Goal: Register for event/course

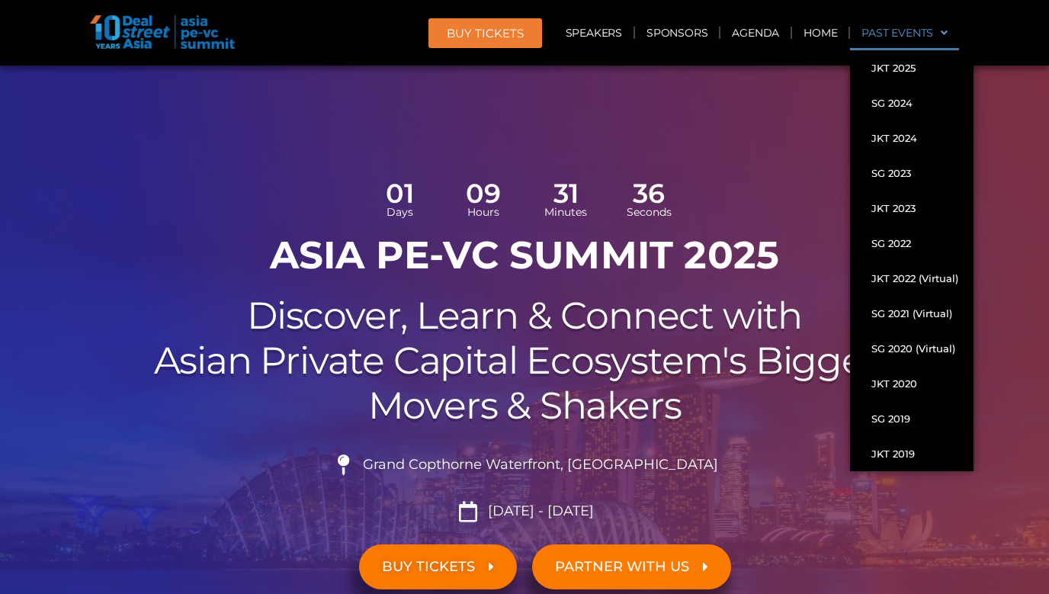
click at [1010, 35] on header "BUY Tickets Speakers Sponsors Agenda Home Past Events JKT 2025 SG 2024 JKT 2024…" at bounding box center [524, 33] width 1049 height 66
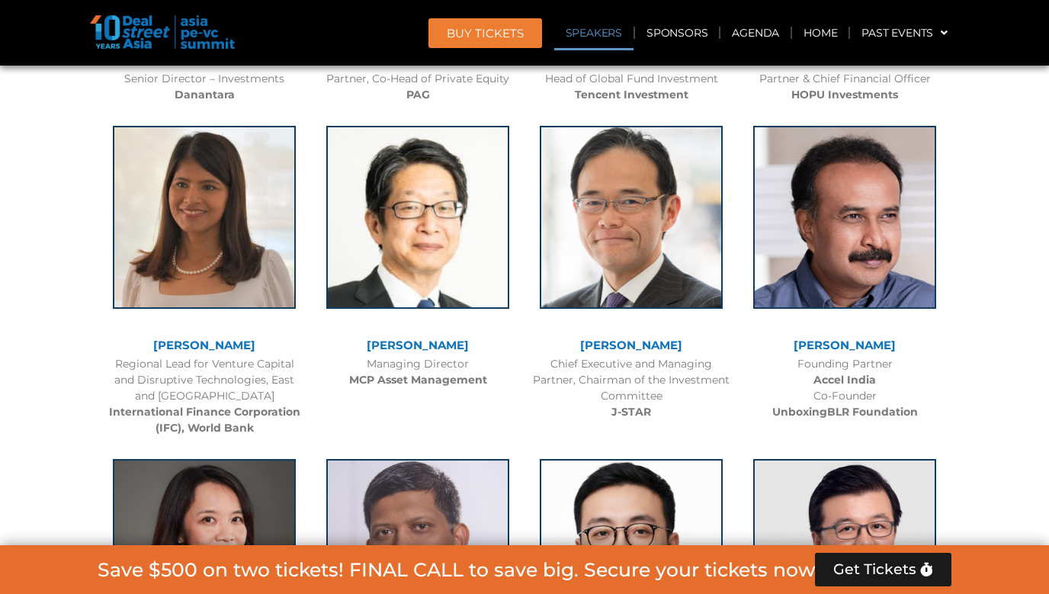
scroll to position [2037, 0]
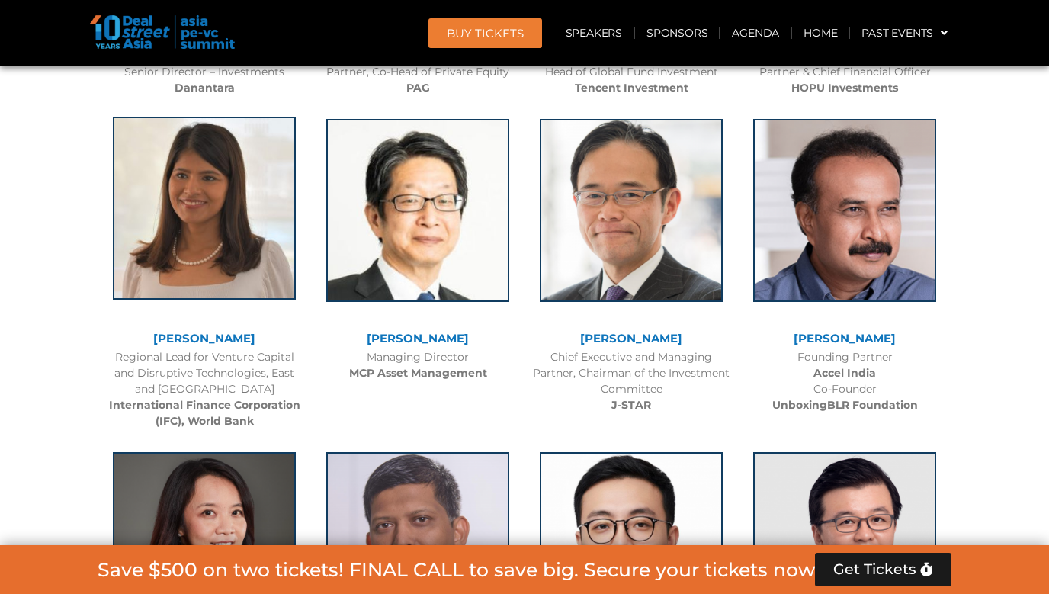
click at [188, 260] on img at bounding box center [204, 208] width 183 height 183
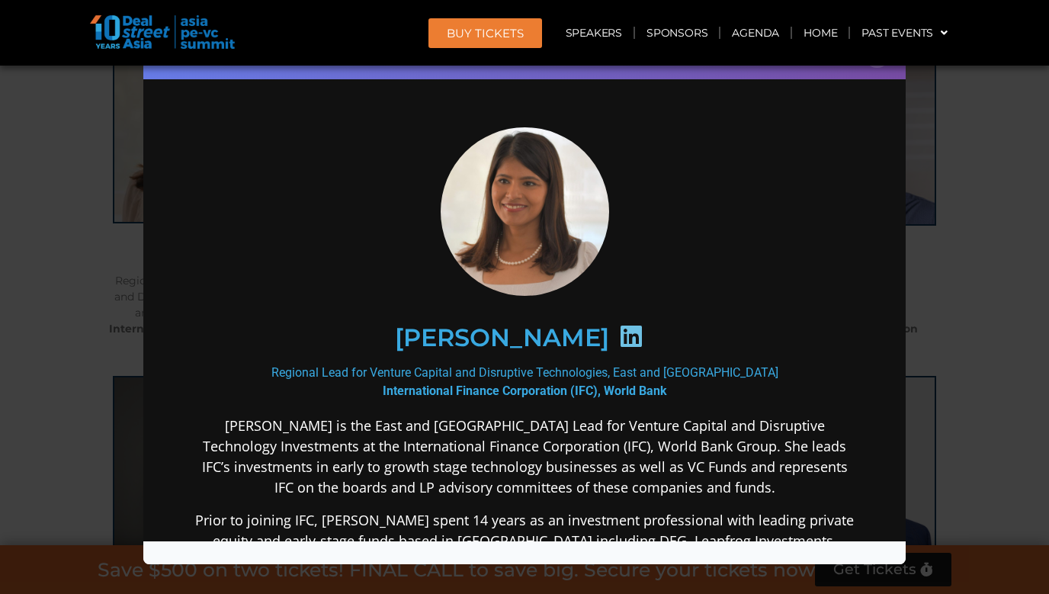
scroll to position [2122, 0]
click at [545, 409] on div "[PERSON_NAME] Regional Lead for Venture Capital and Disruptive Technologies, Ea…" at bounding box center [524, 517] width 659 height 780
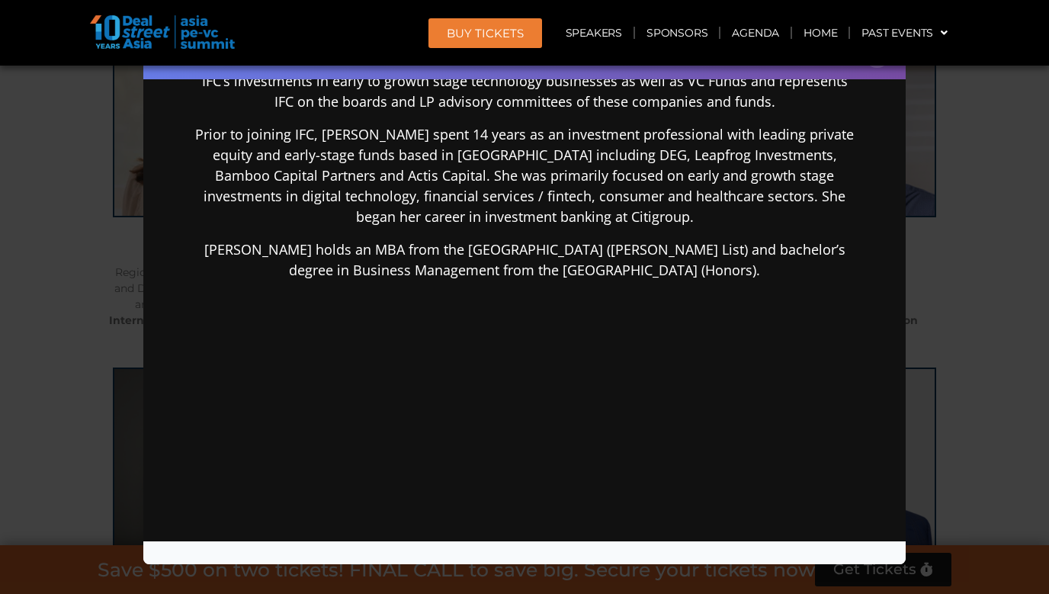
scroll to position [422, 0]
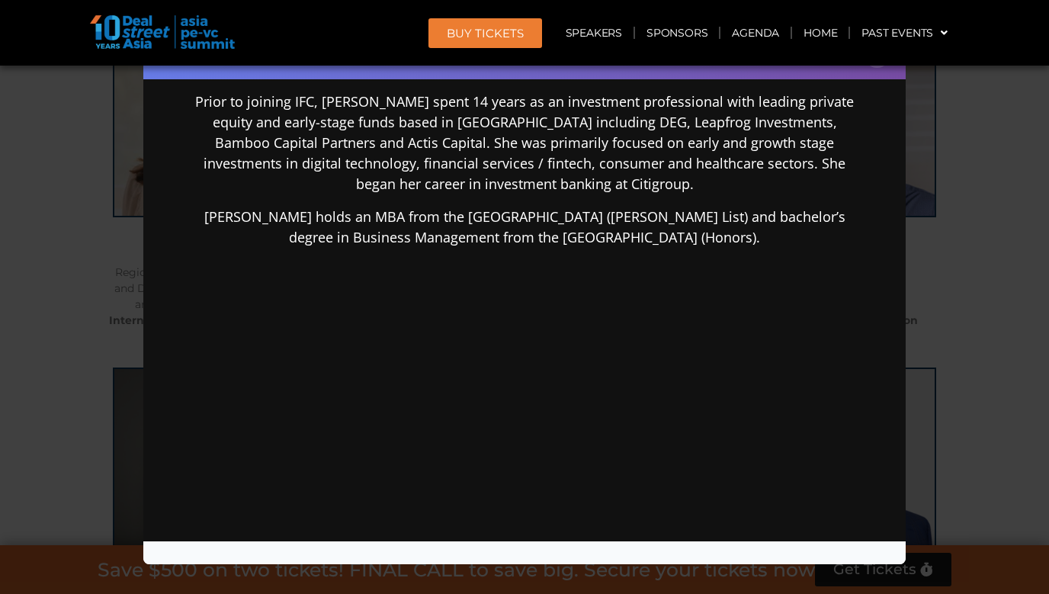
click at [955, 209] on div "Speaker Profile ×" at bounding box center [524, 297] width 1049 height 594
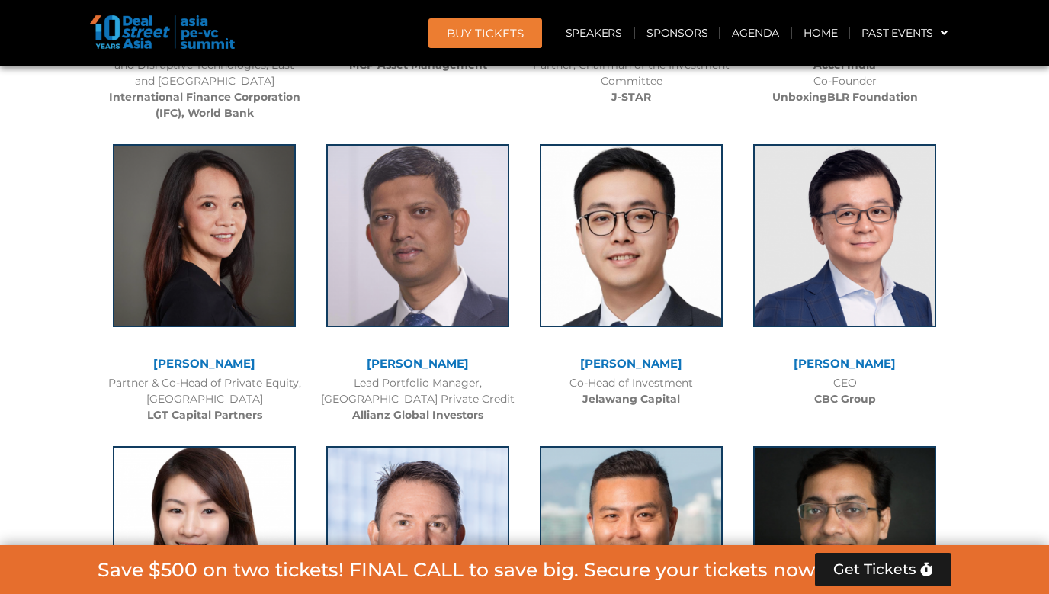
scroll to position [2351, 0]
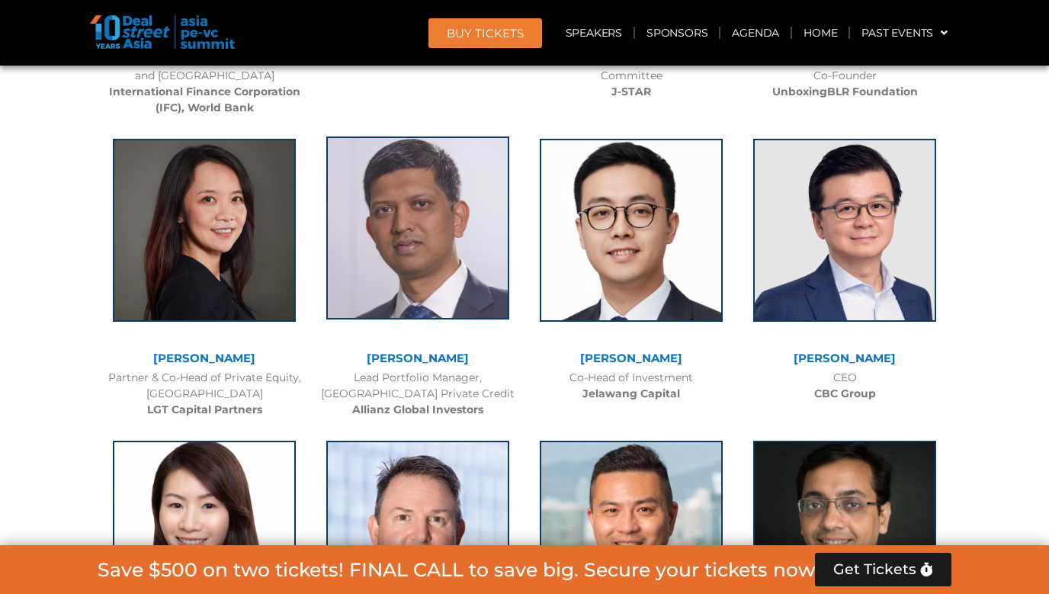
click at [457, 202] on img at bounding box center [417, 227] width 183 height 183
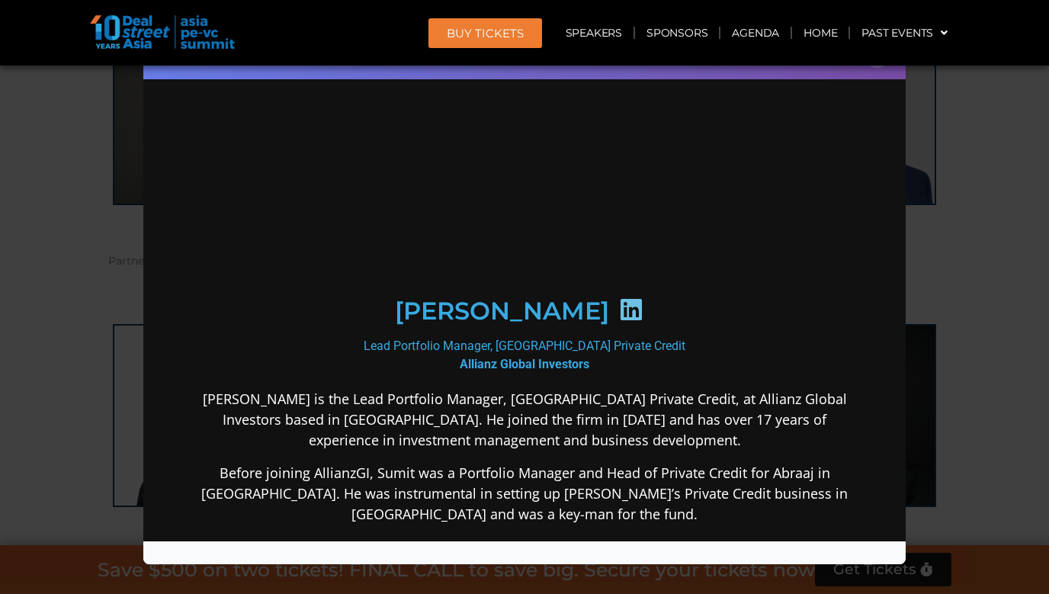
scroll to position [2473, 0]
click at [476, 450] on p "[PERSON_NAME] is the Lead Portfolio Manager, [GEOGRAPHIC_DATA] Private Credit, …" at bounding box center [524, 419] width 659 height 62
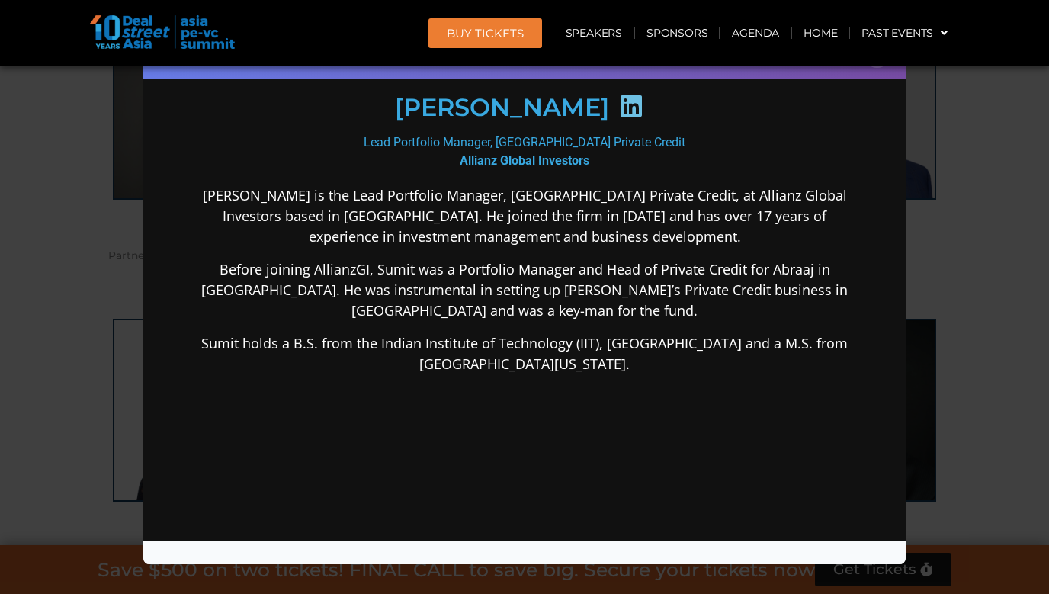
scroll to position [213, 0]
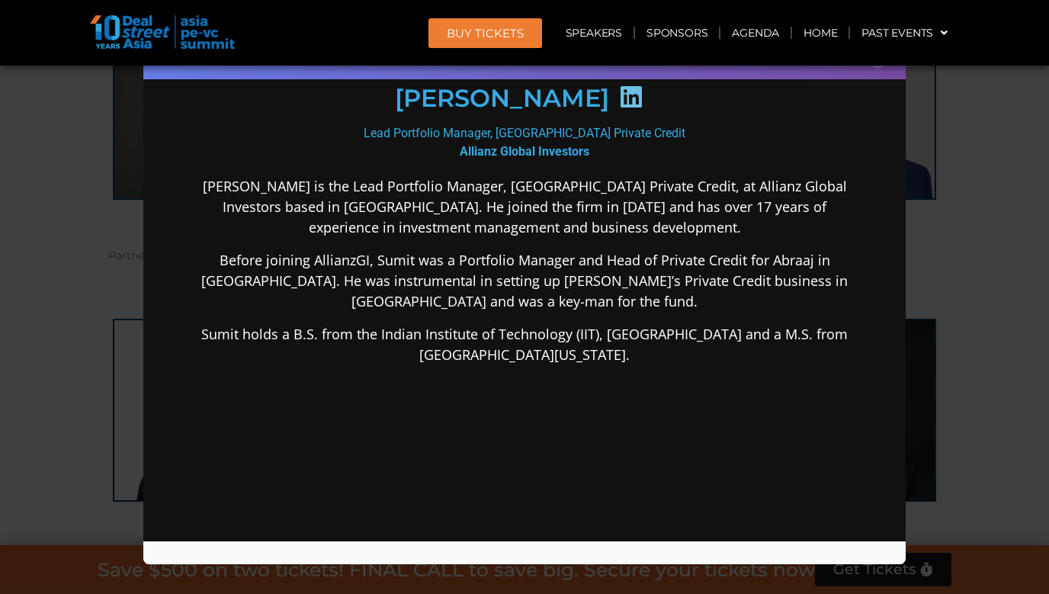
click at [114, 311] on div "Speaker Profile ×" at bounding box center [524, 297] width 1049 height 594
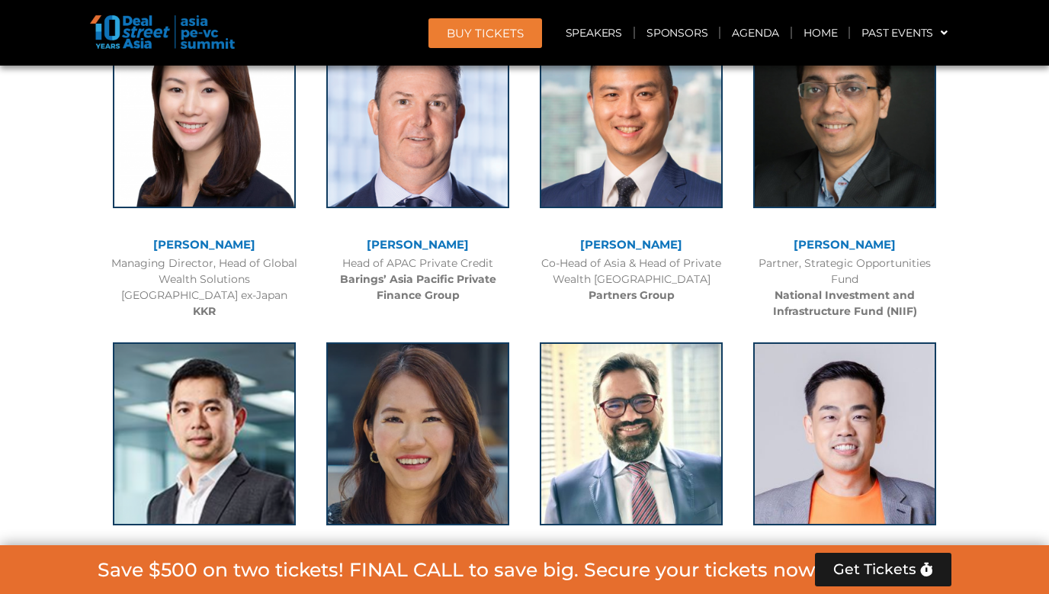
scroll to position [2774, 0]
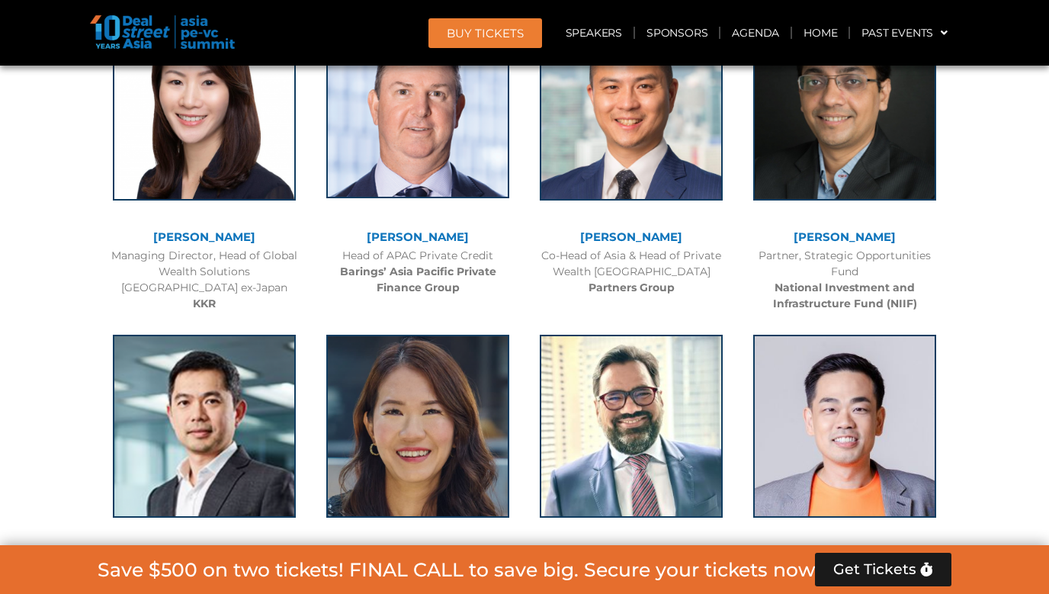
click at [393, 100] on img at bounding box center [417, 106] width 183 height 183
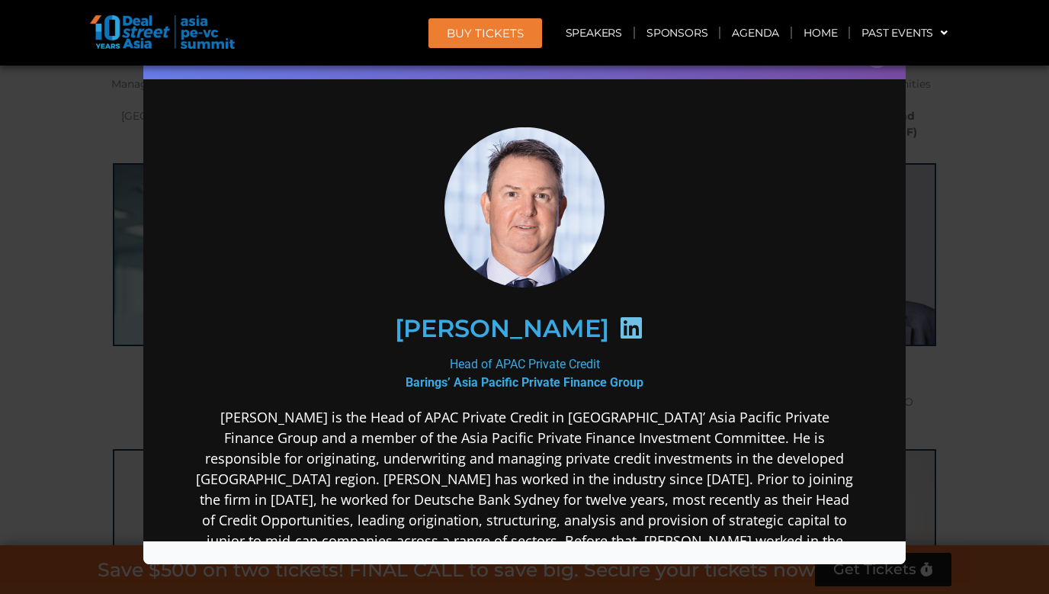
scroll to position [2946, 0]
click at [346, 491] on p "[PERSON_NAME] is the Head of APAC Private Credit in [GEOGRAPHIC_DATA]’ Asia Pac…" at bounding box center [524, 519] width 659 height 226
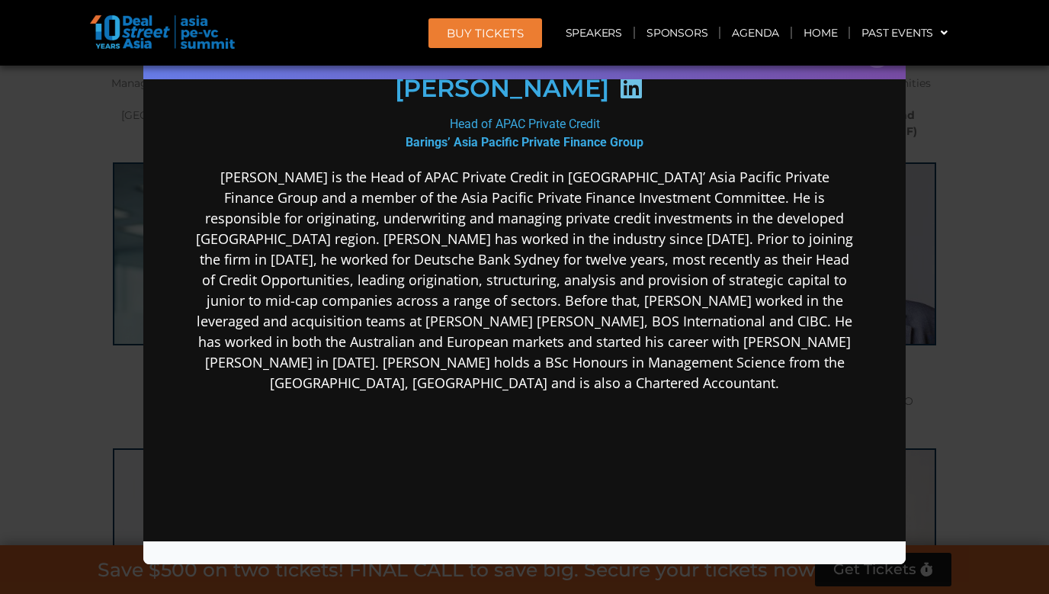
scroll to position [245, 0]
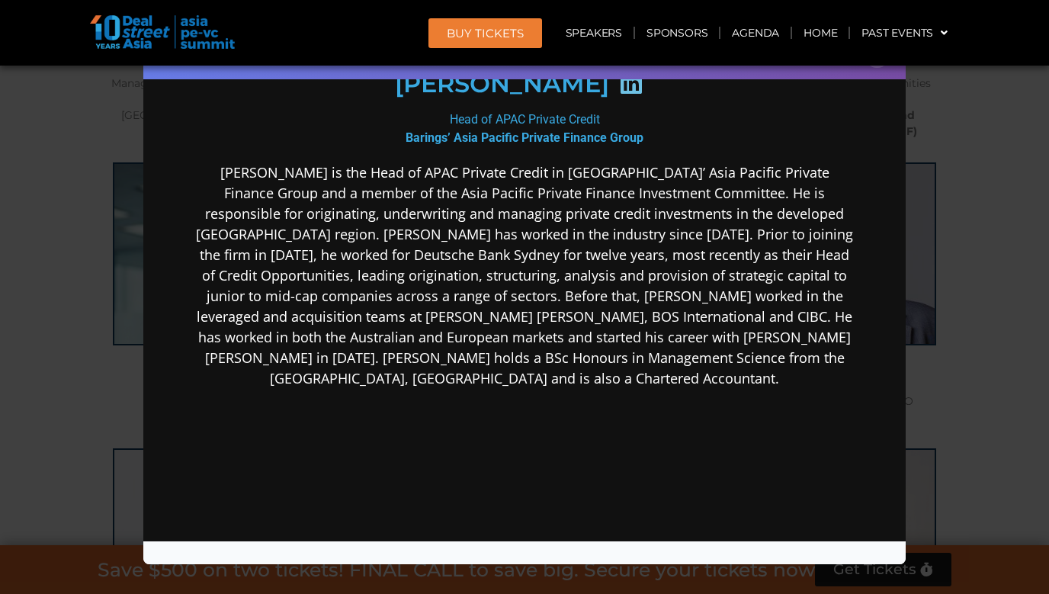
click at [98, 376] on div "Speaker Profile ×" at bounding box center [524, 297] width 1049 height 594
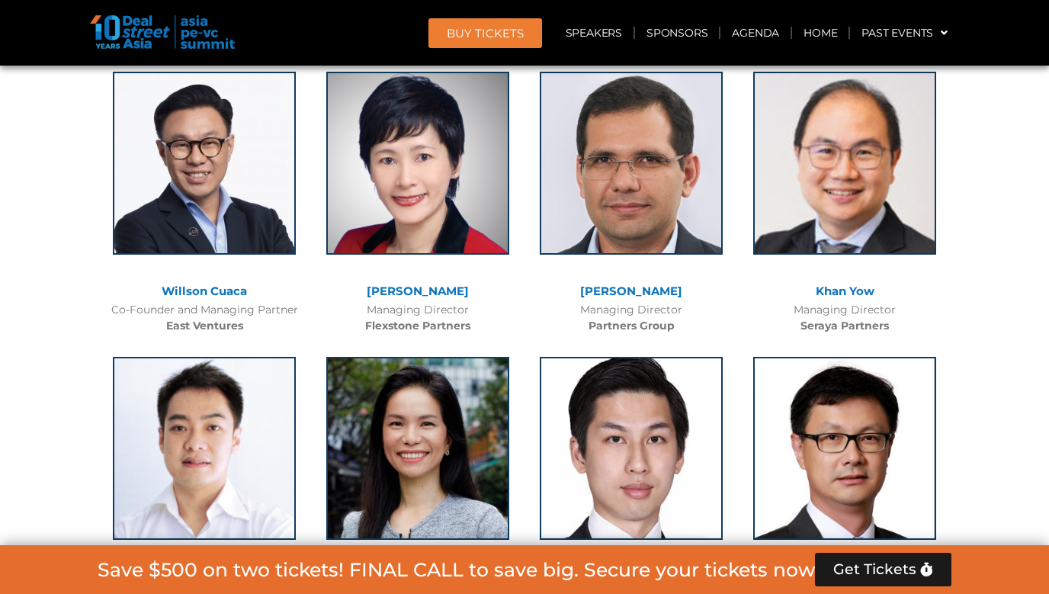
scroll to position [3328, 0]
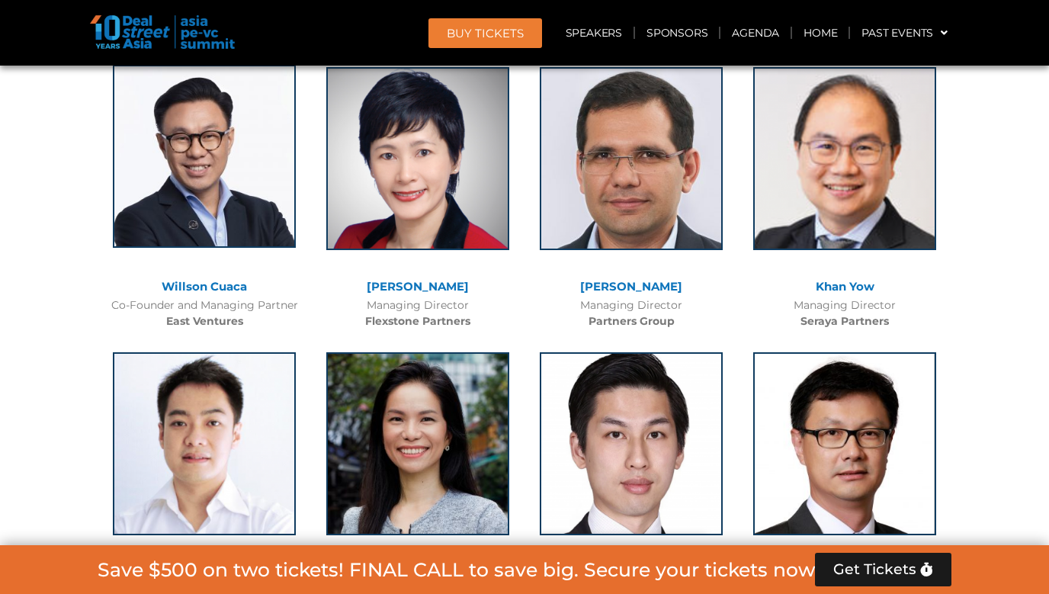
click at [224, 208] on img at bounding box center [204, 156] width 183 height 183
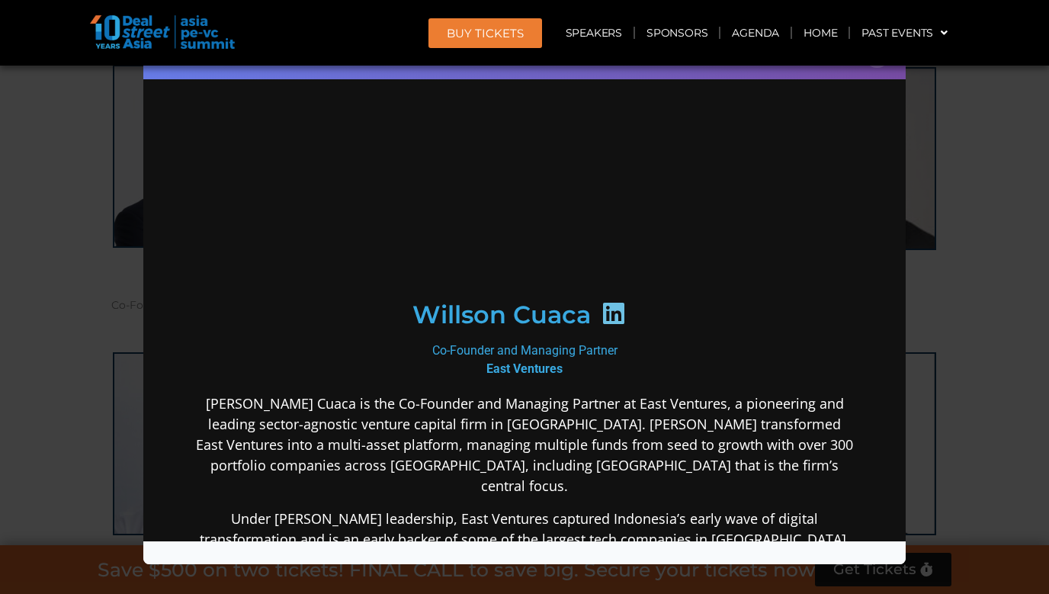
scroll to position [0, 0]
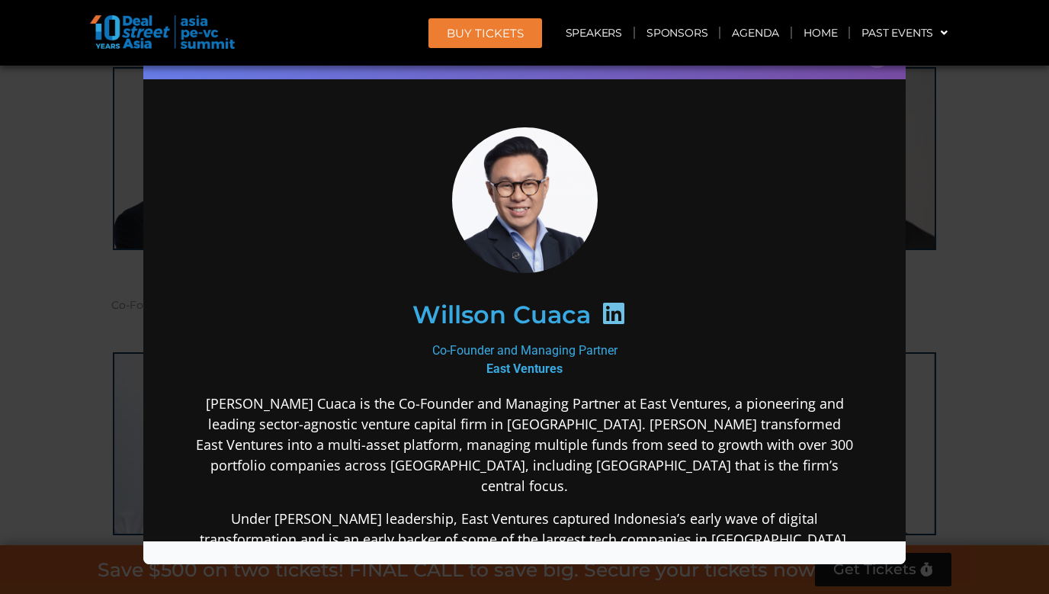
click at [283, 408] on p "[PERSON_NAME] Cuaca is the Co-Founder and Managing Partner at East Ventures, a …" at bounding box center [524, 444] width 659 height 103
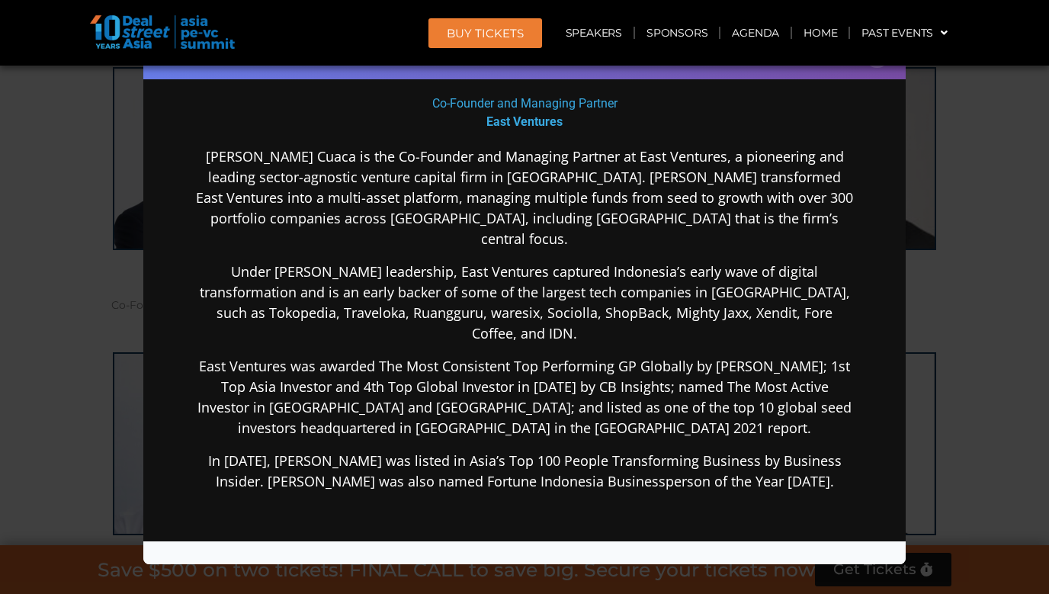
scroll to position [287, 0]
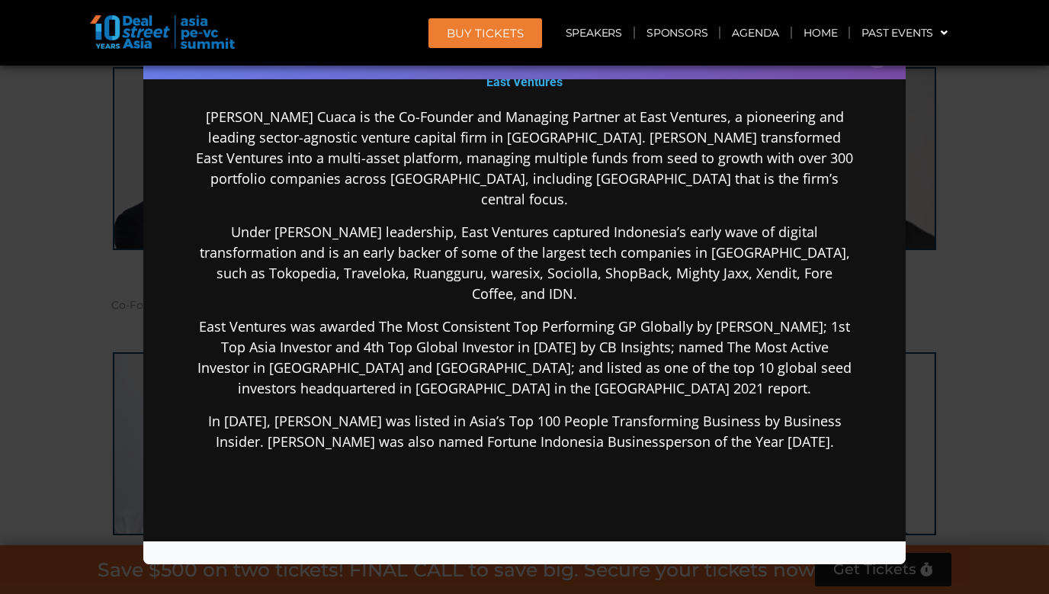
click at [945, 379] on div "Speaker Profile ×" at bounding box center [524, 297] width 1049 height 594
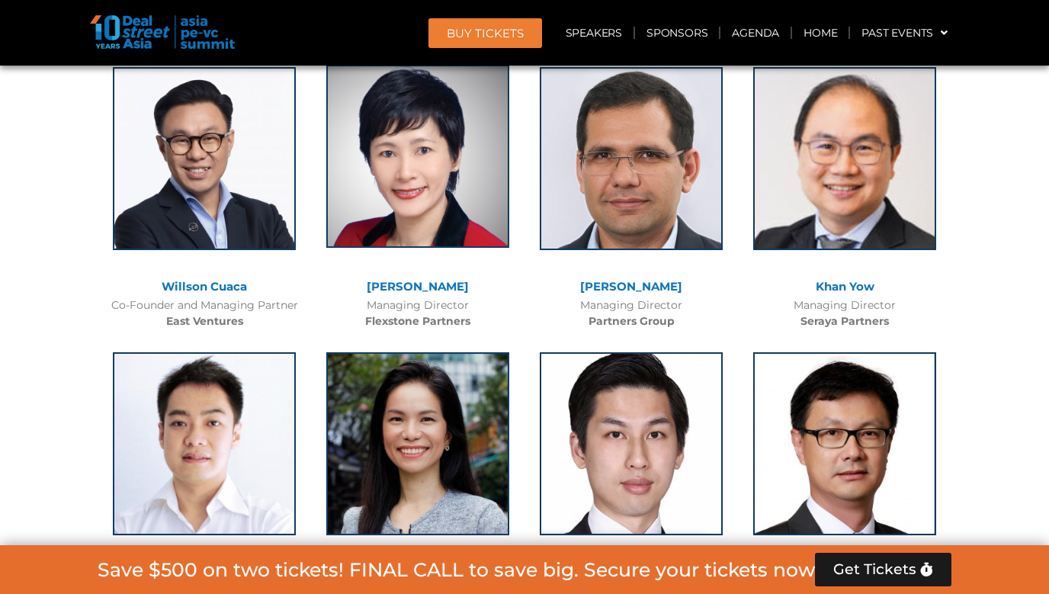
click at [493, 220] on img at bounding box center [417, 156] width 183 height 183
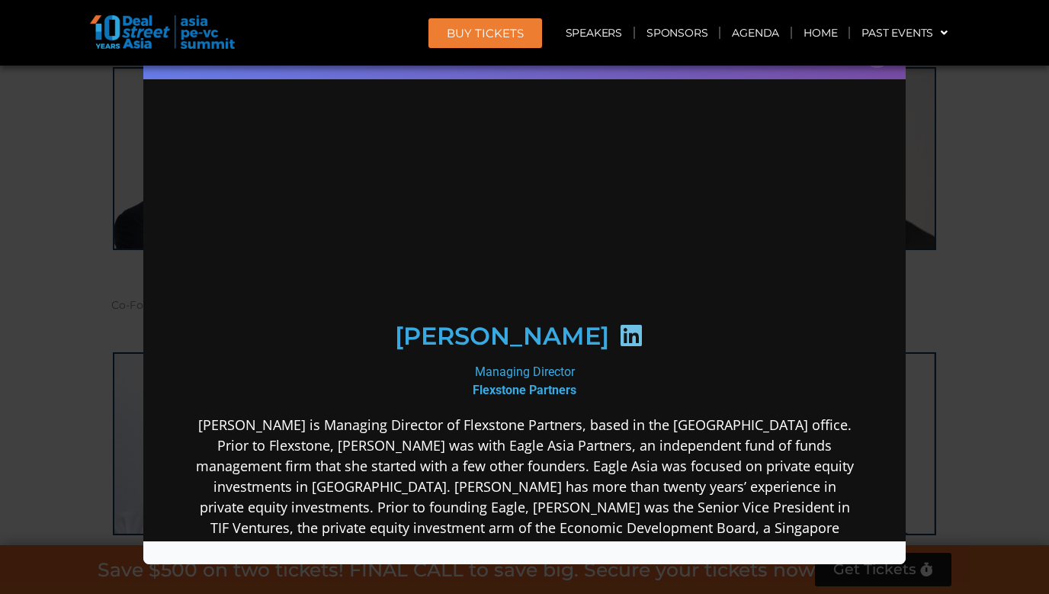
scroll to position [0, 0]
click at [691, 384] on div "Managing Director Flexstone Partners" at bounding box center [524, 380] width 659 height 37
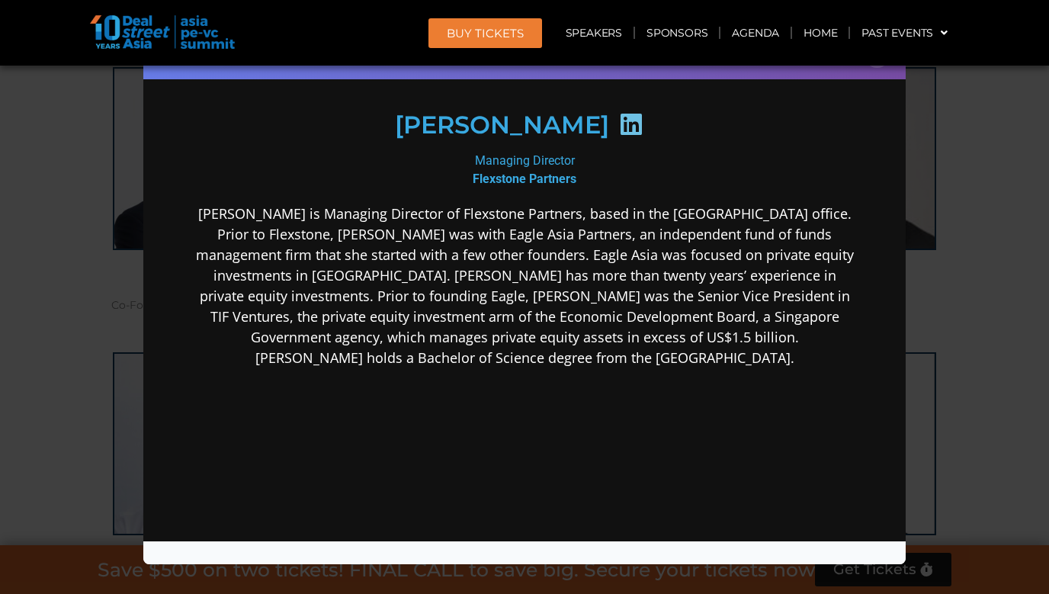
scroll to position [223, 0]
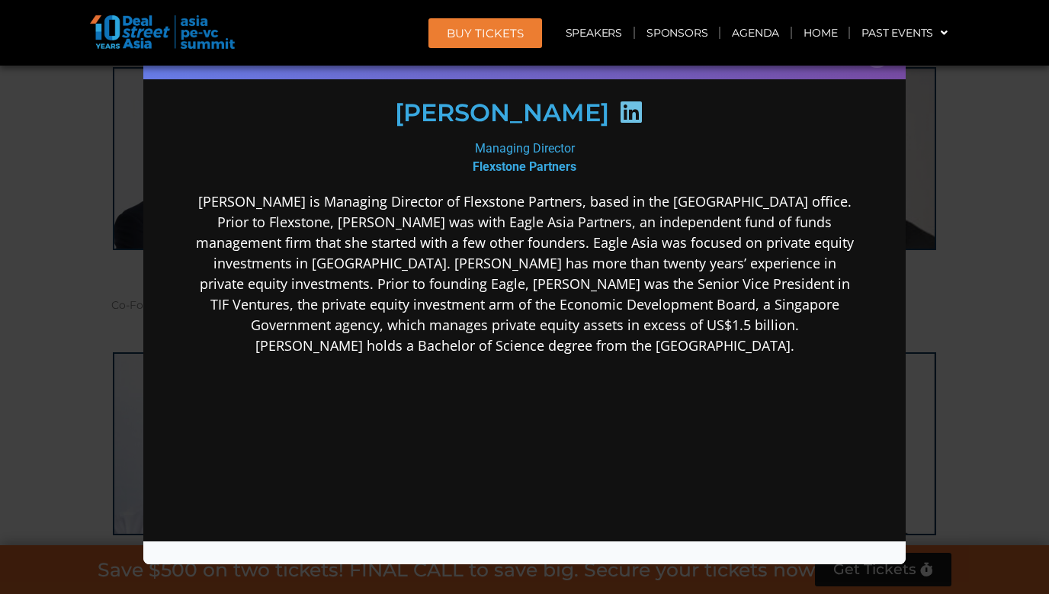
click at [922, 314] on div "Speaker Profile ×" at bounding box center [524, 297] width 1049 height 594
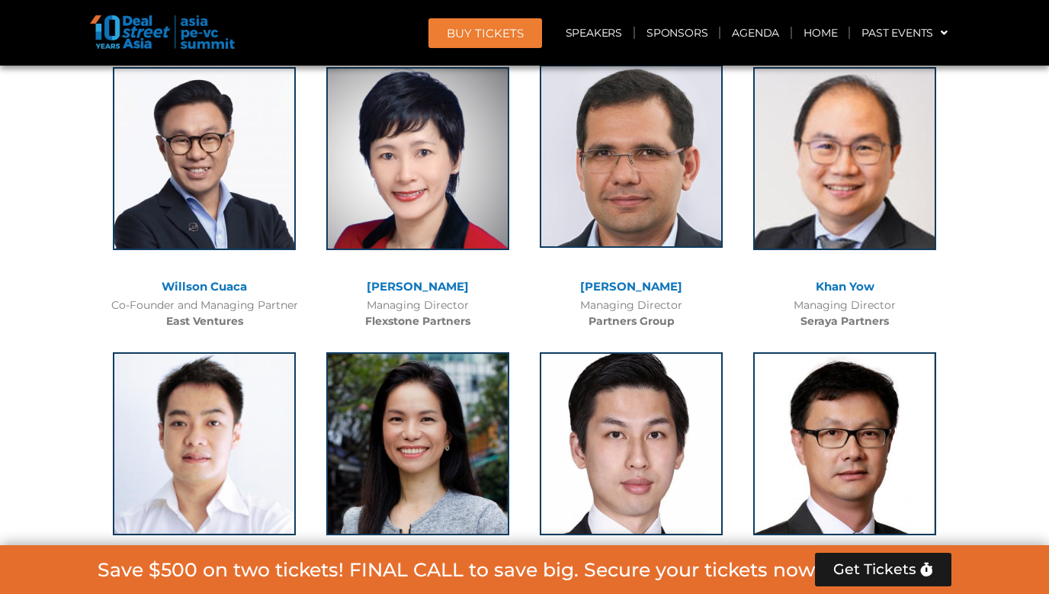
click at [687, 213] on img at bounding box center [631, 156] width 183 height 183
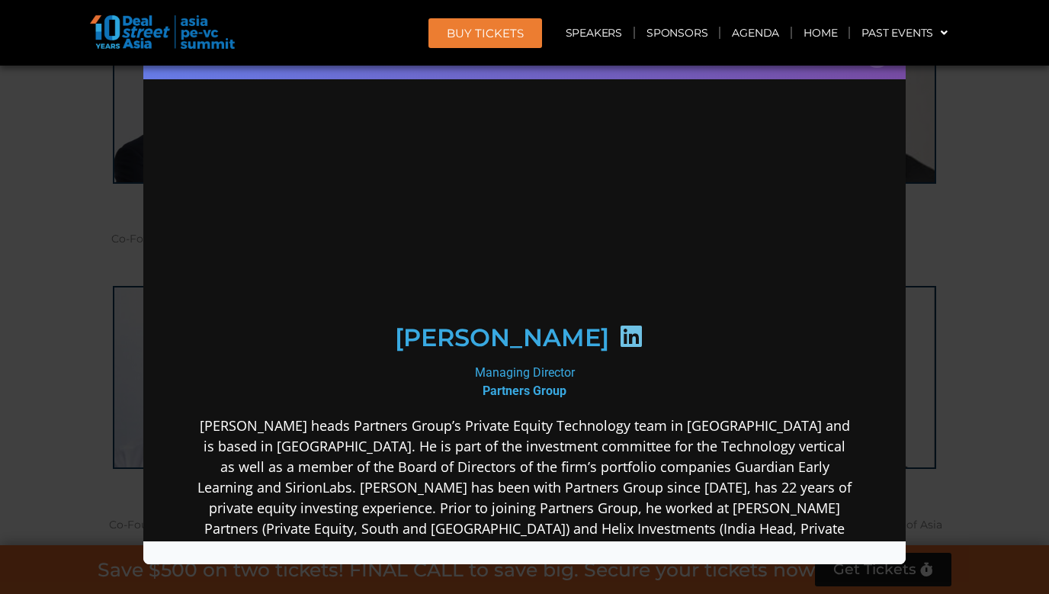
scroll to position [3423, 0]
click at [627, 472] on p "[PERSON_NAME] heads Partners Group’s Private Equity Technology team in [GEOGRAP…" at bounding box center [524, 487] width 659 height 144
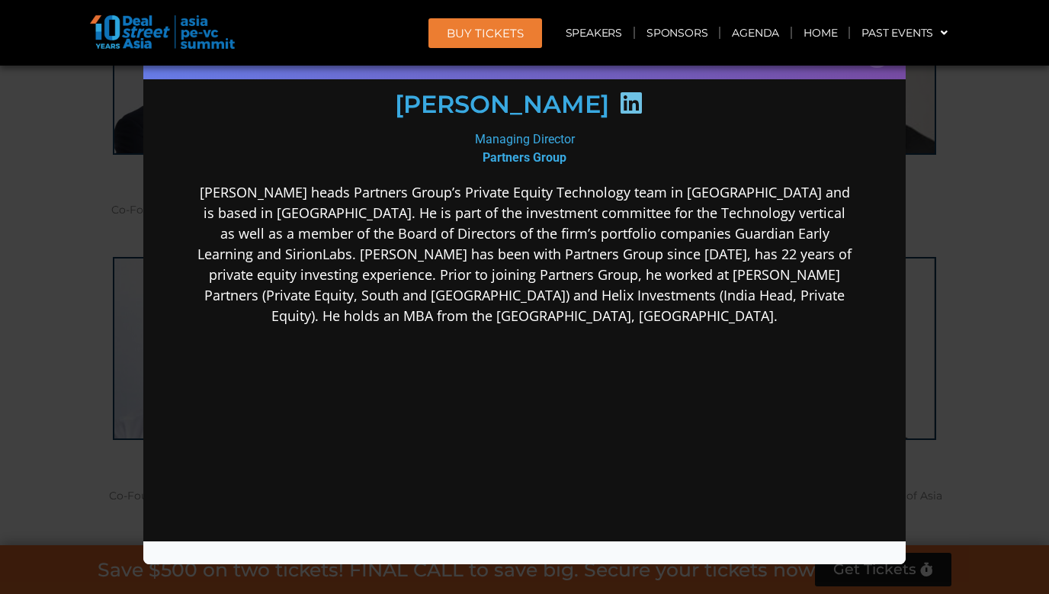
scroll to position [234, 0]
click at [963, 345] on div "Speaker Profile ×" at bounding box center [524, 297] width 1049 height 594
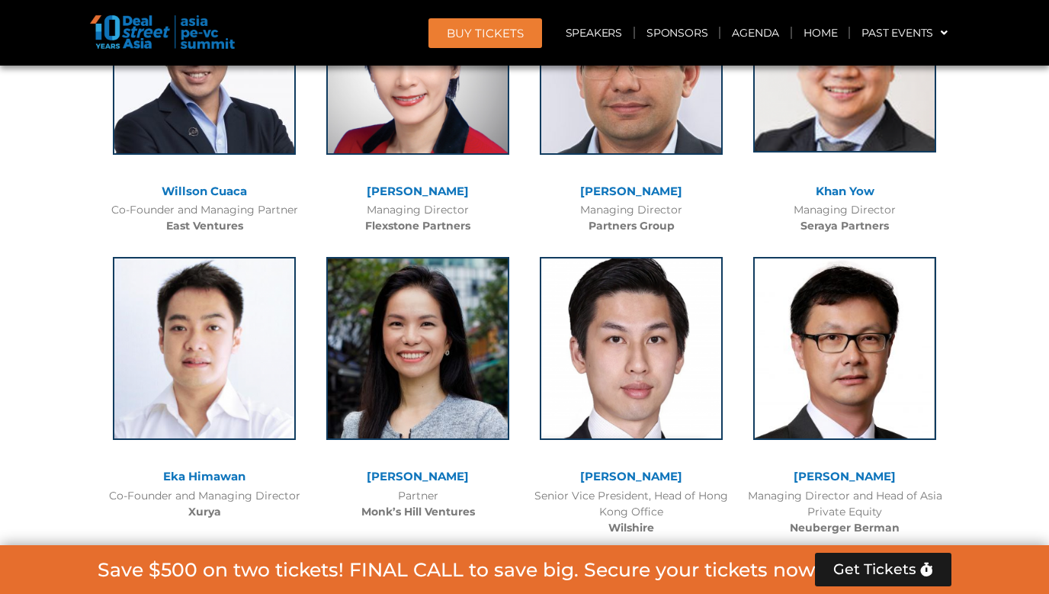
click at [862, 140] on img at bounding box center [844, 61] width 183 height 183
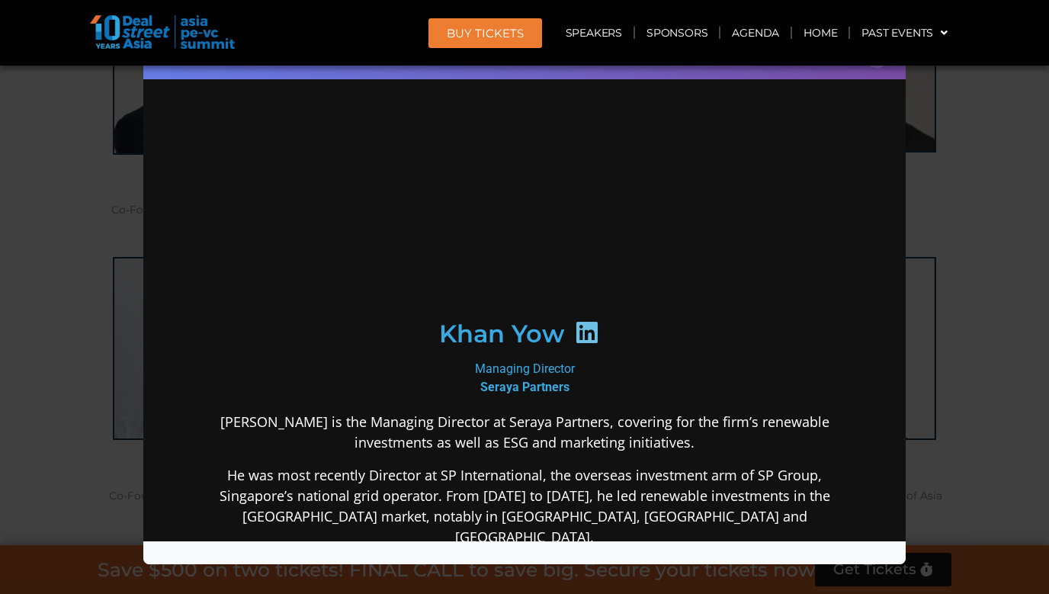
scroll to position [0, 0]
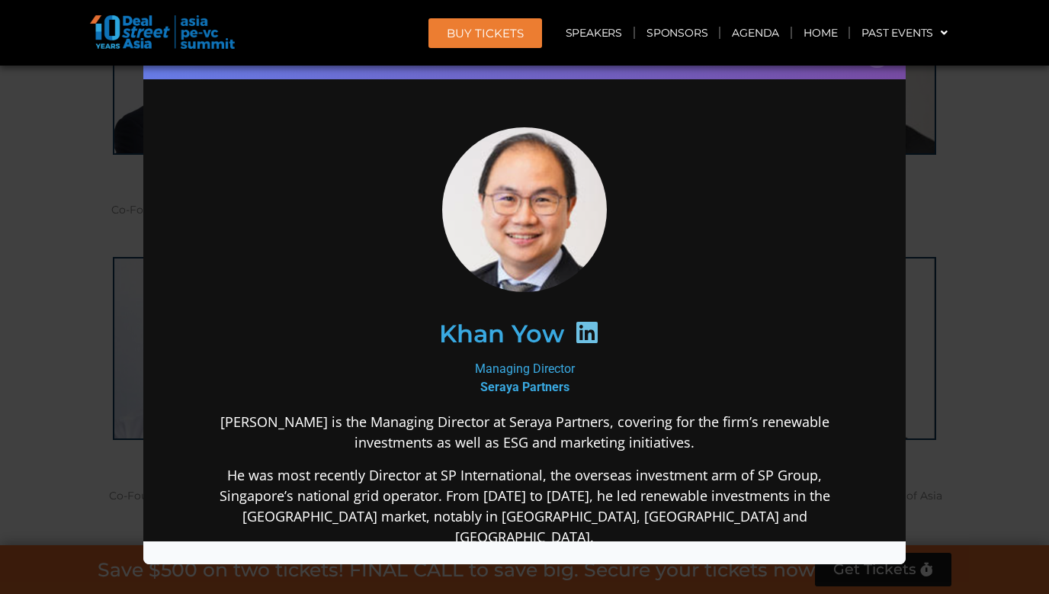
click at [788, 294] on div "Khan Yow" at bounding box center [524, 333] width 593 height 79
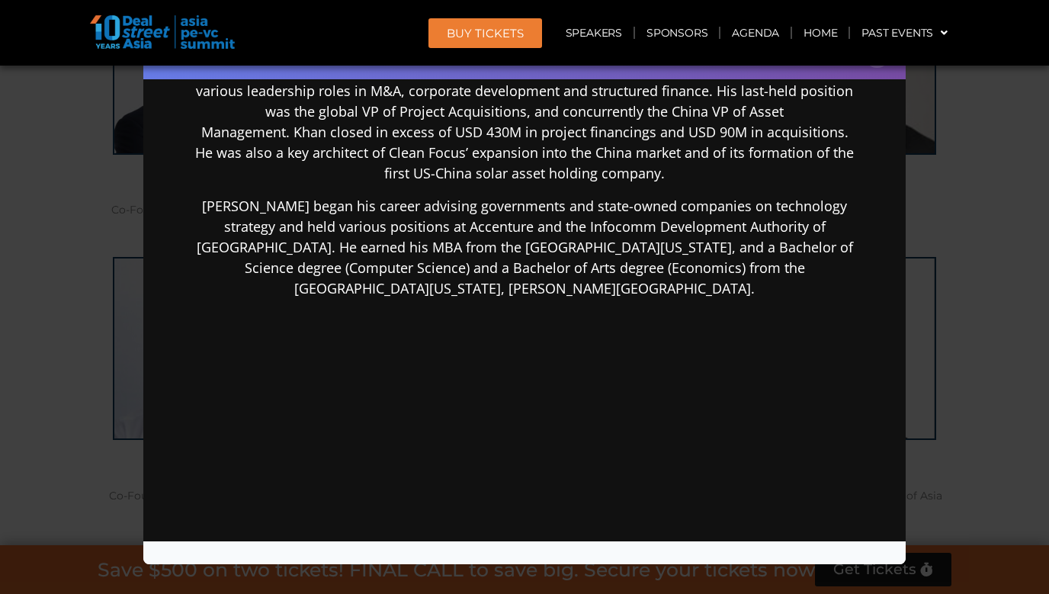
scroll to position [522, 0]
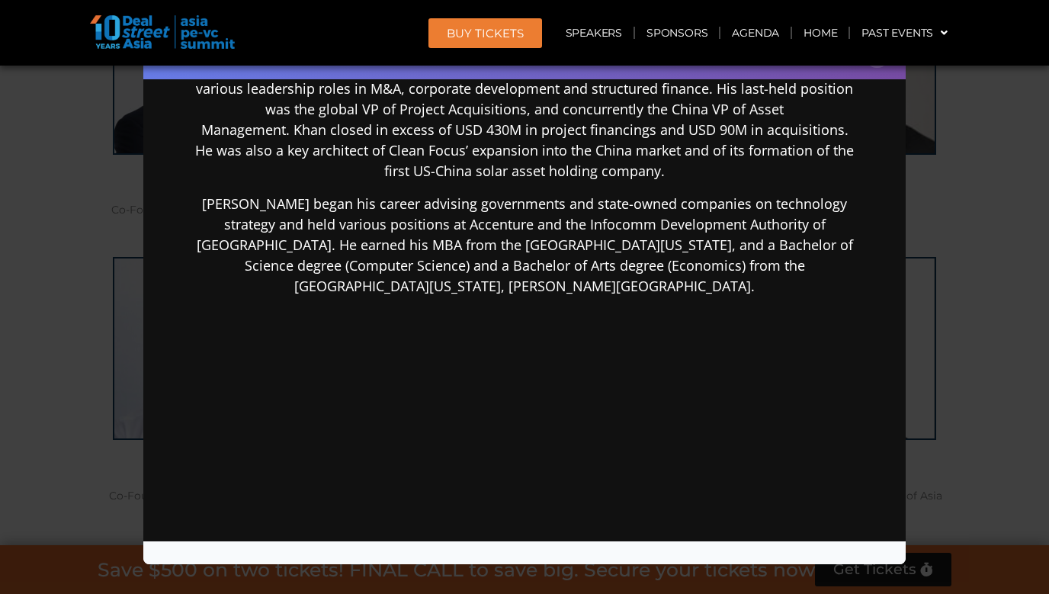
click at [994, 216] on div "Speaker Profile ×" at bounding box center [524, 297] width 1049 height 594
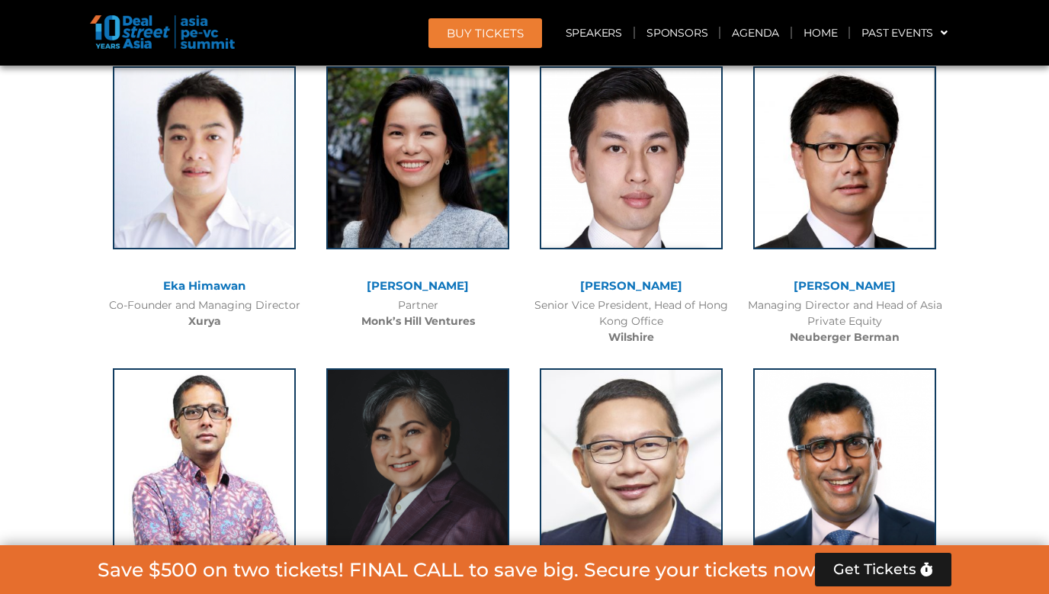
scroll to position [3620, 0]
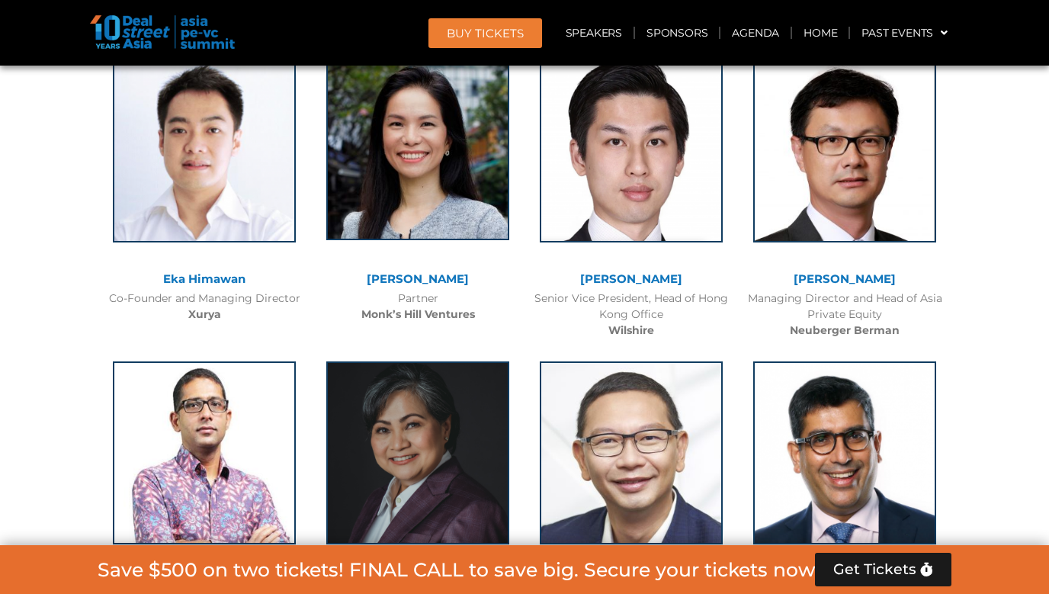
click at [379, 121] on img at bounding box center [417, 148] width 183 height 183
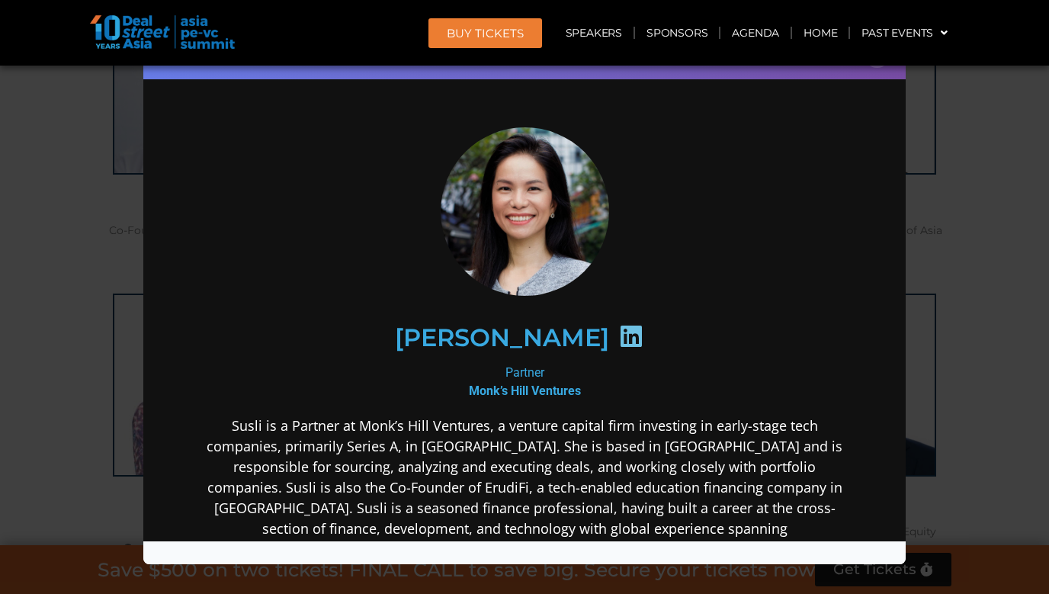
scroll to position [3710, 0]
click at [347, 377] on div "Partner Monk’s Hill Ventures" at bounding box center [524, 381] width 659 height 37
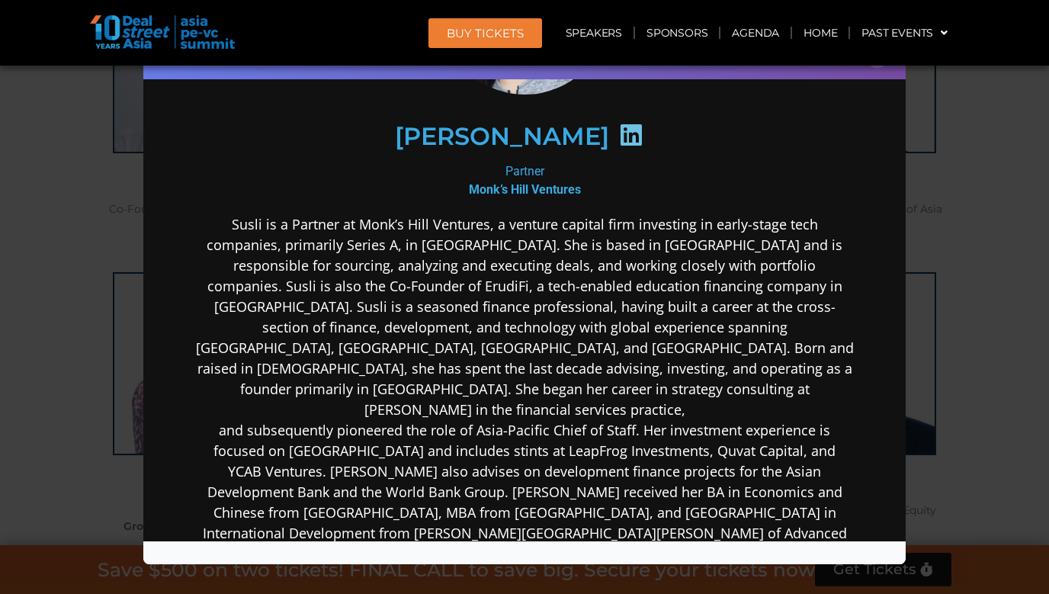
scroll to position [220, 0]
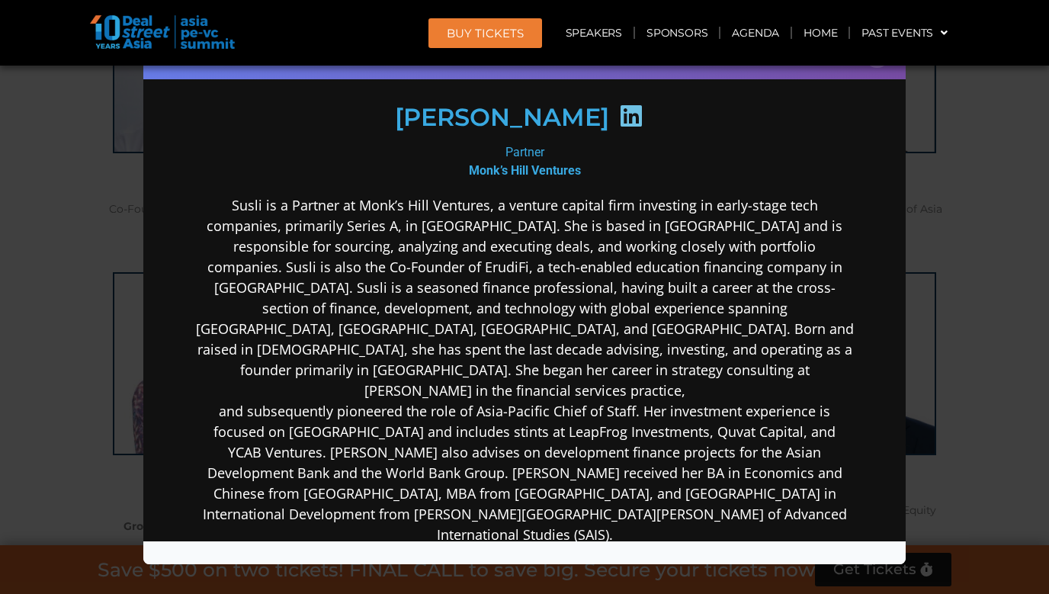
click at [955, 335] on div "Speaker Profile ×" at bounding box center [524, 297] width 1049 height 594
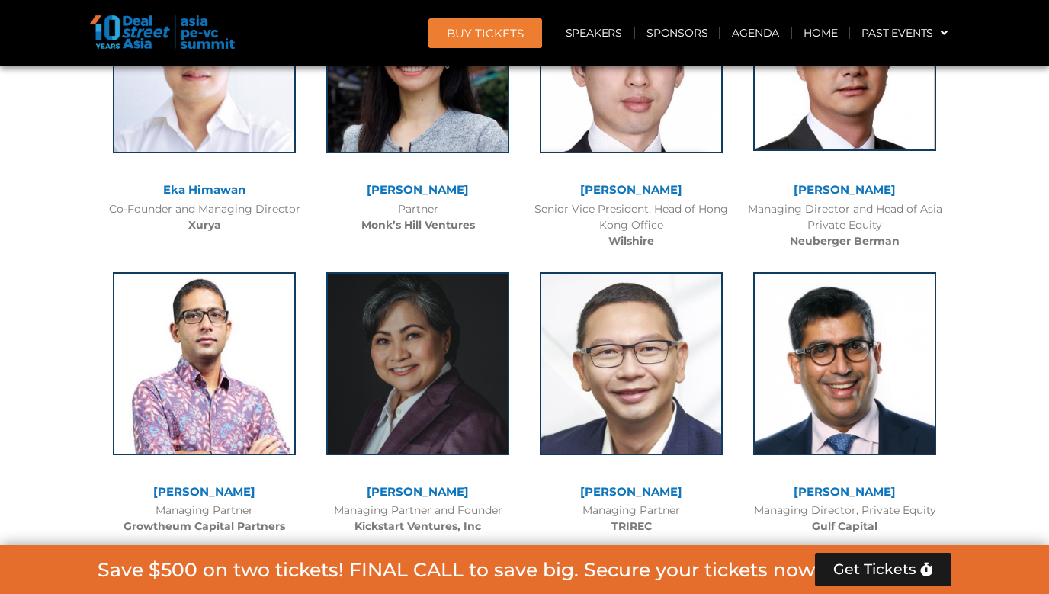
click at [783, 108] on img at bounding box center [844, 59] width 183 height 183
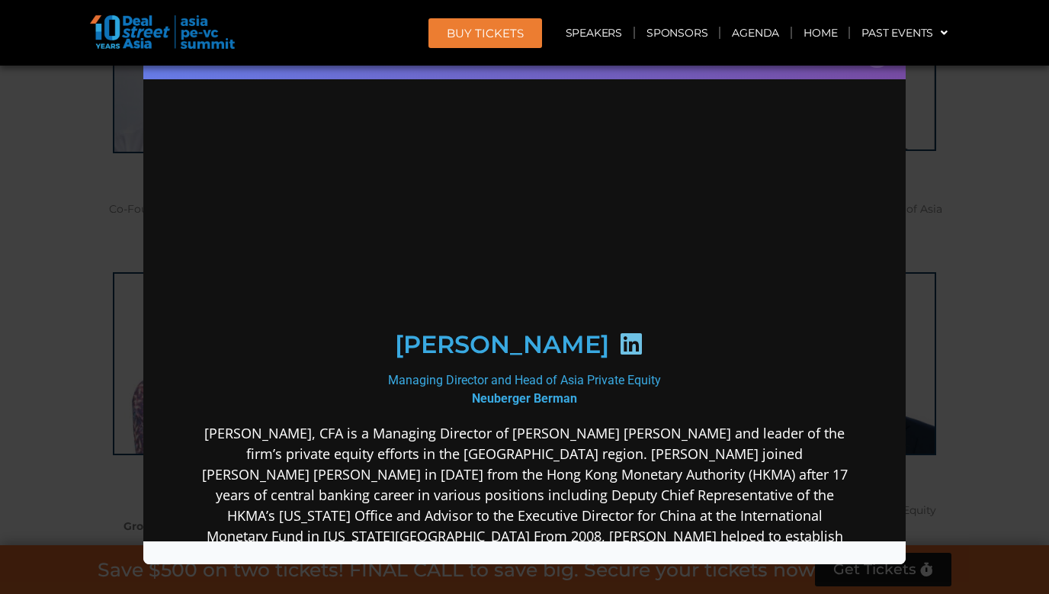
scroll to position [0, 0]
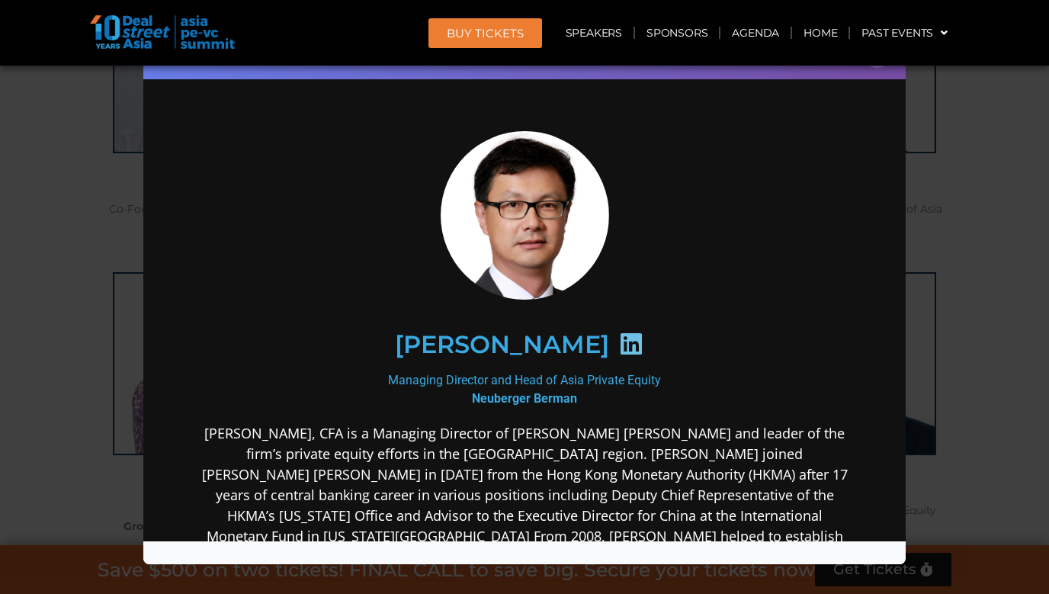
click at [710, 297] on div "[PERSON_NAME]" at bounding box center [524, 343] width 659 height 144
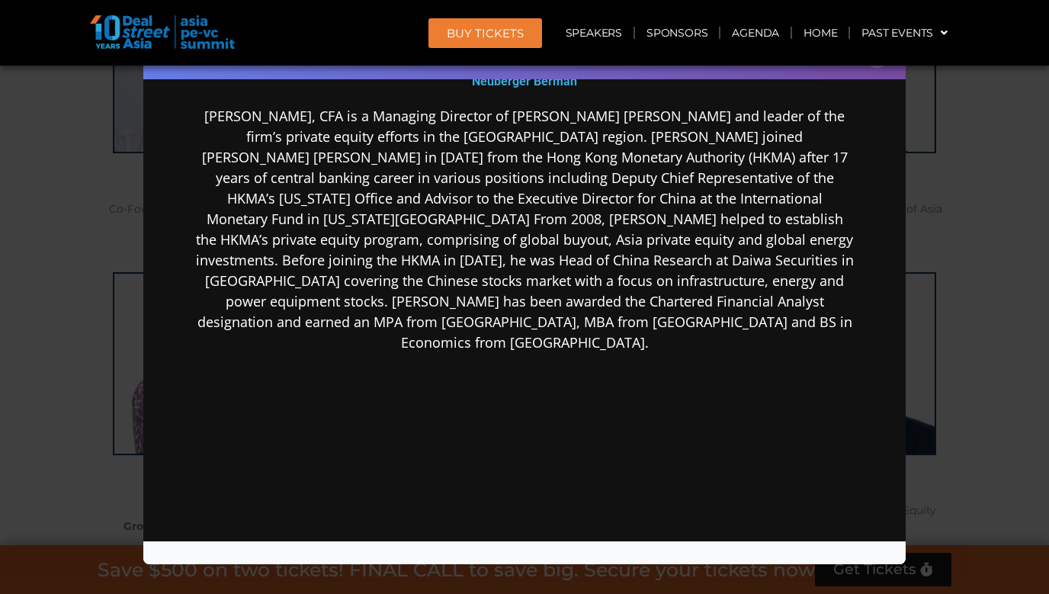
scroll to position [329, 0]
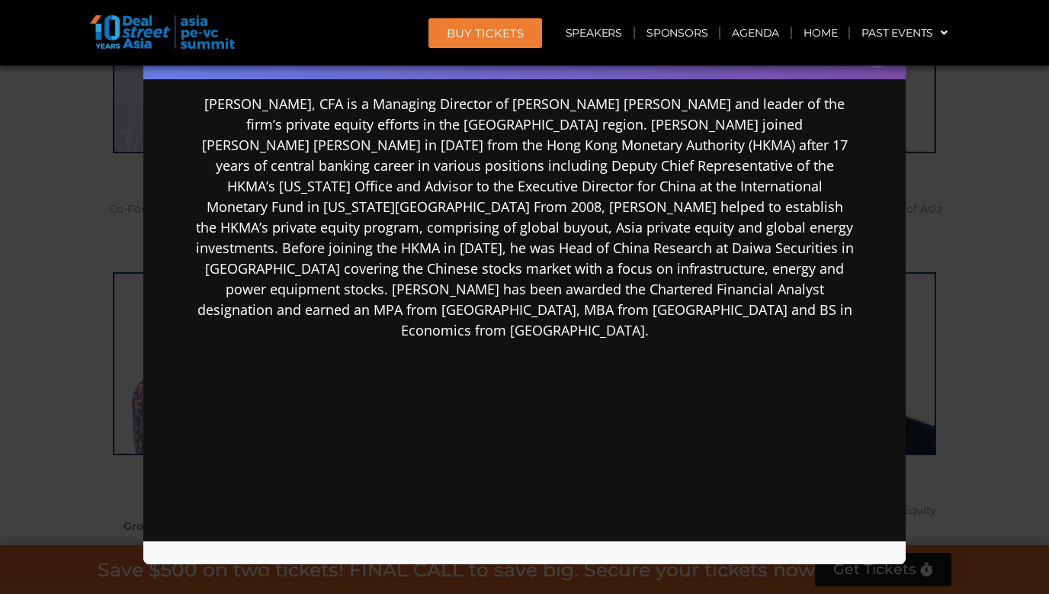
click at [965, 259] on div "Speaker Profile ×" at bounding box center [524, 297] width 1049 height 594
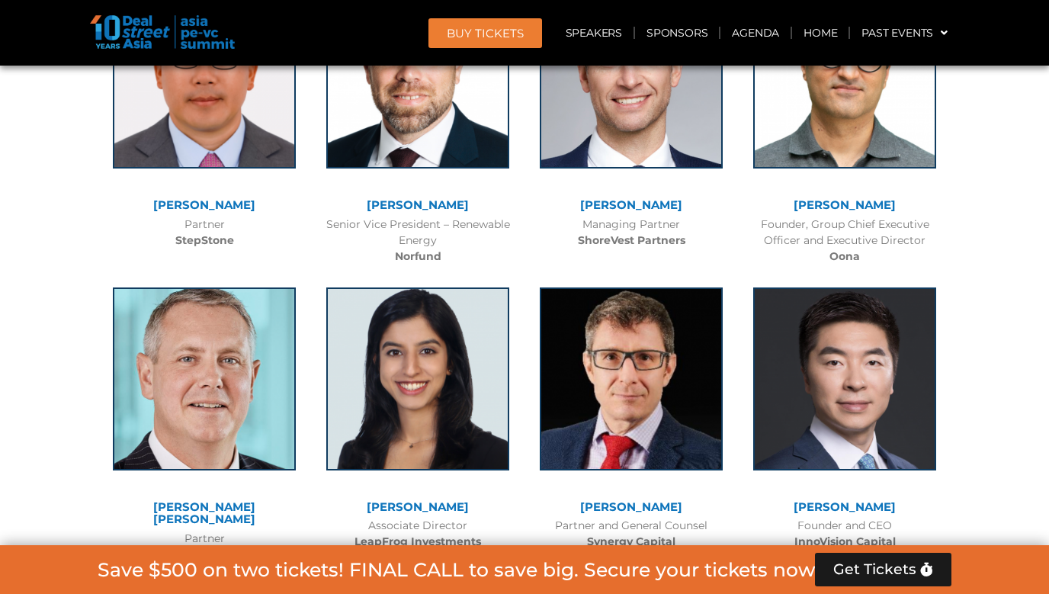
scroll to position [7341, 0]
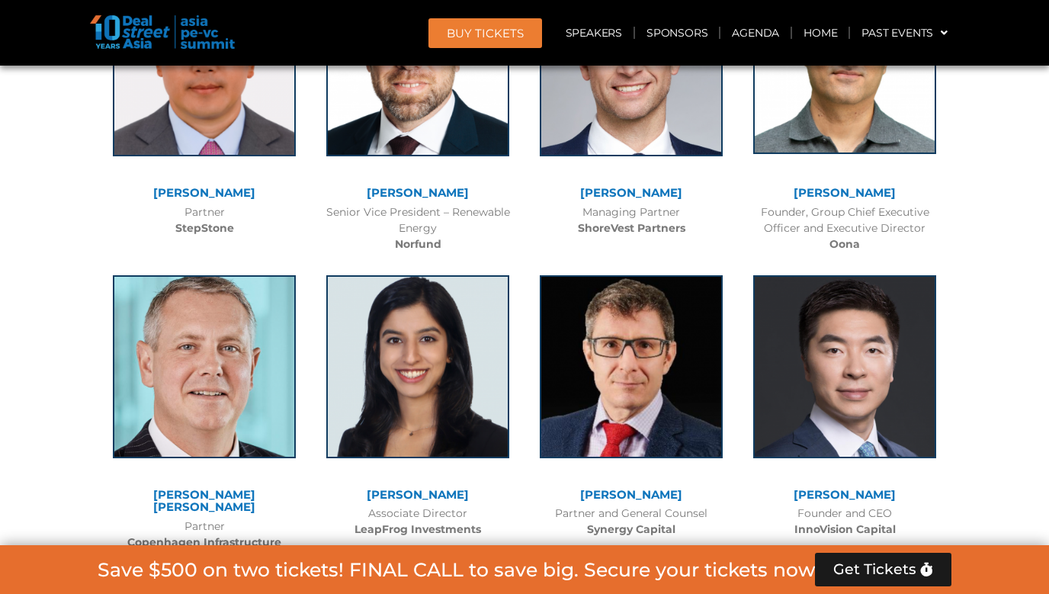
click at [890, 91] on img at bounding box center [844, 62] width 183 height 183
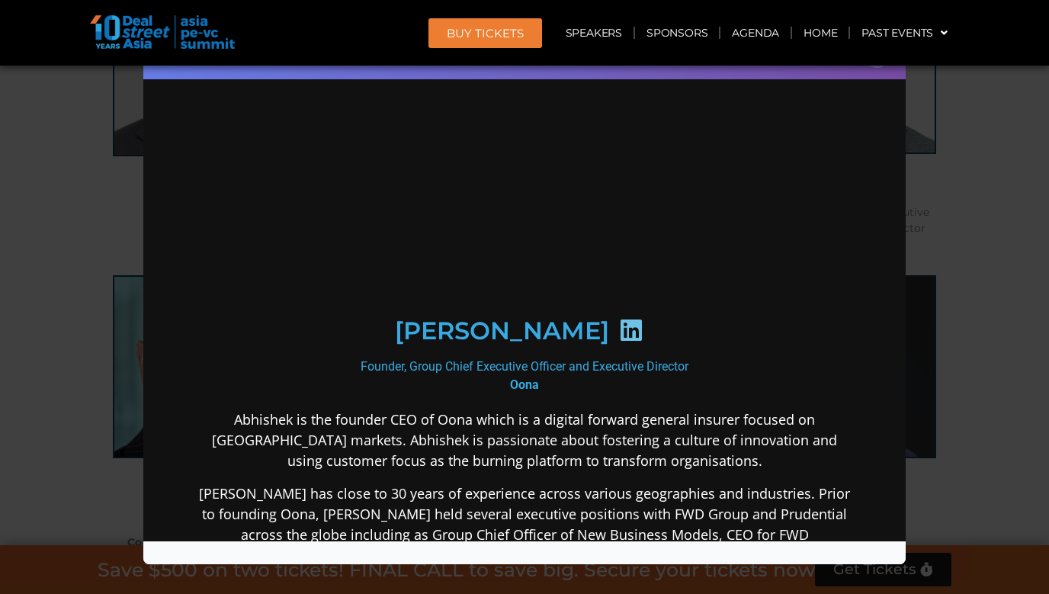
scroll to position [0, 0]
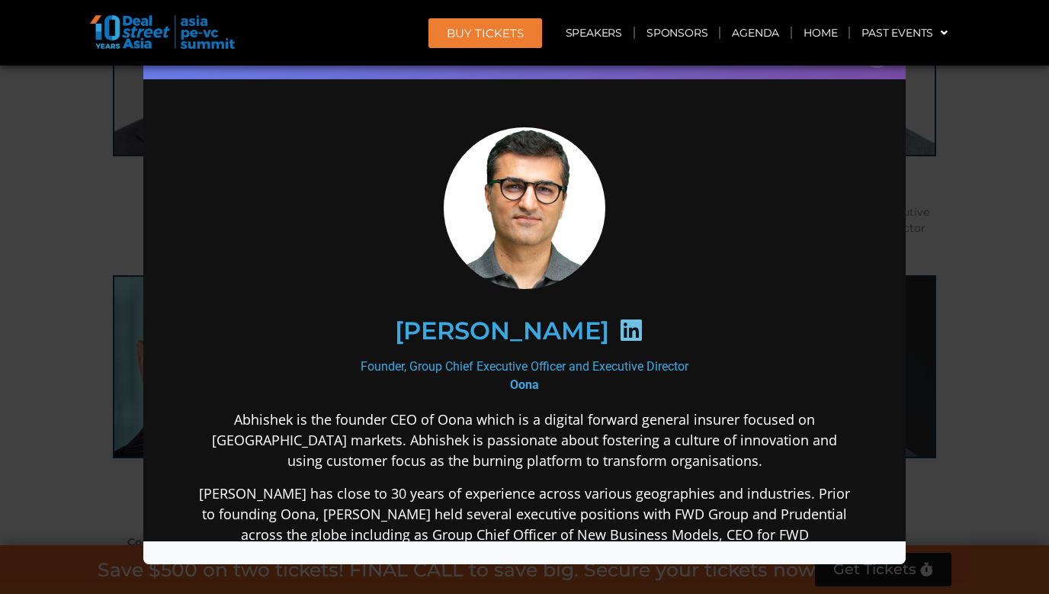
click at [682, 434] on p "Abhishek is the founder CEO of Oona which is a digital forward general insurer …" at bounding box center [524, 440] width 659 height 62
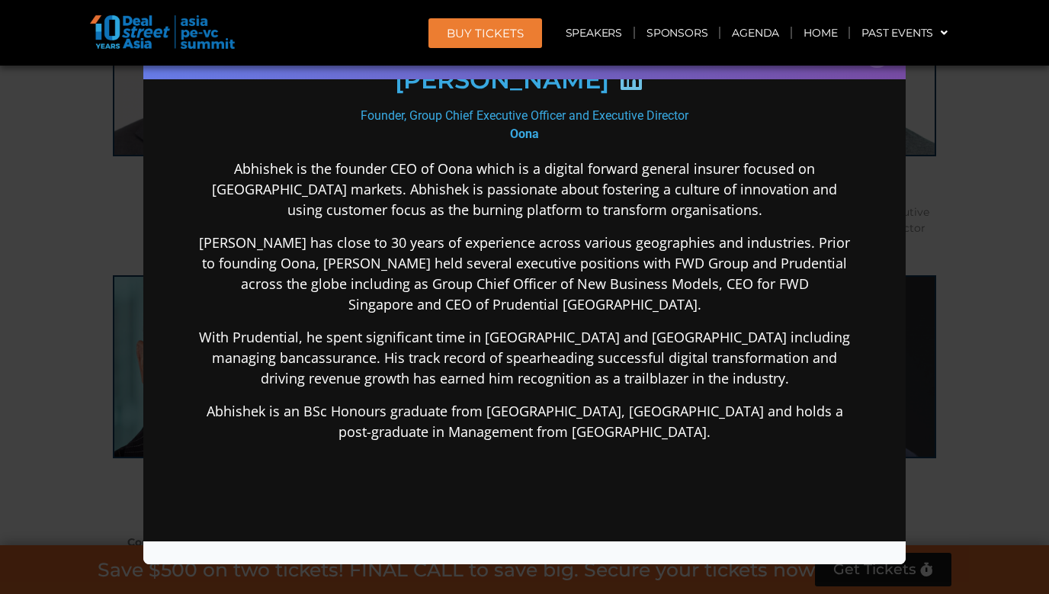
scroll to position [260, 0]
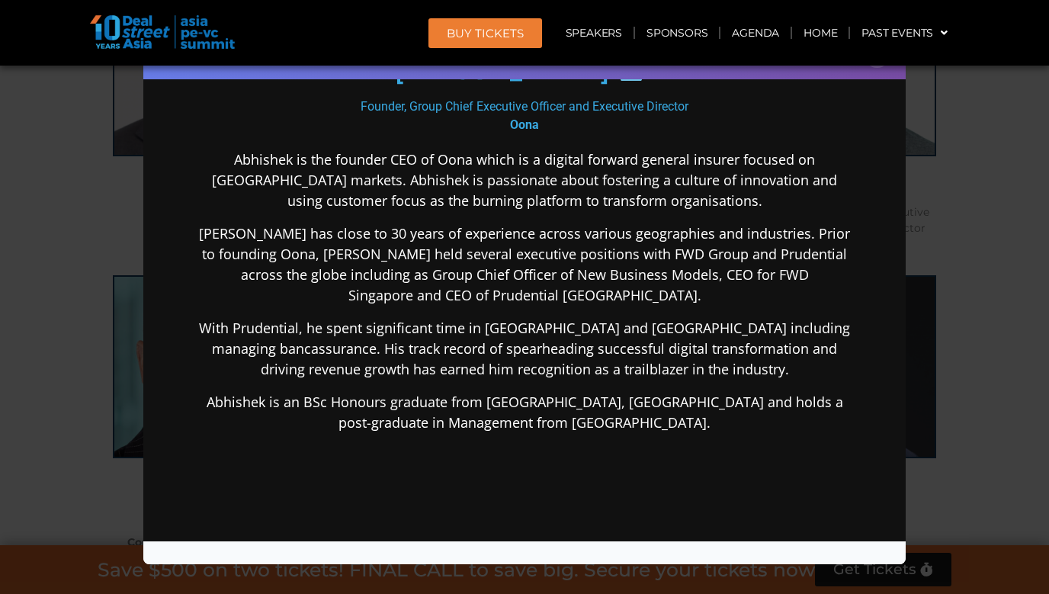
click at [955, 297] on div "Speaker Profile ×" at bounding box center [524, 297] width 1049 height 594
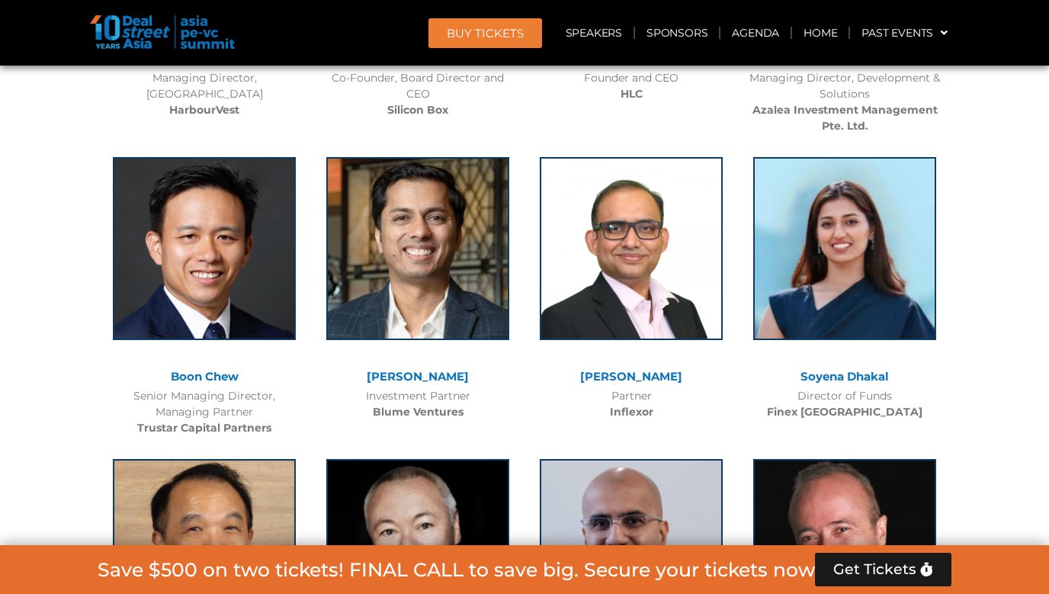
scroll to position [8097, 0]
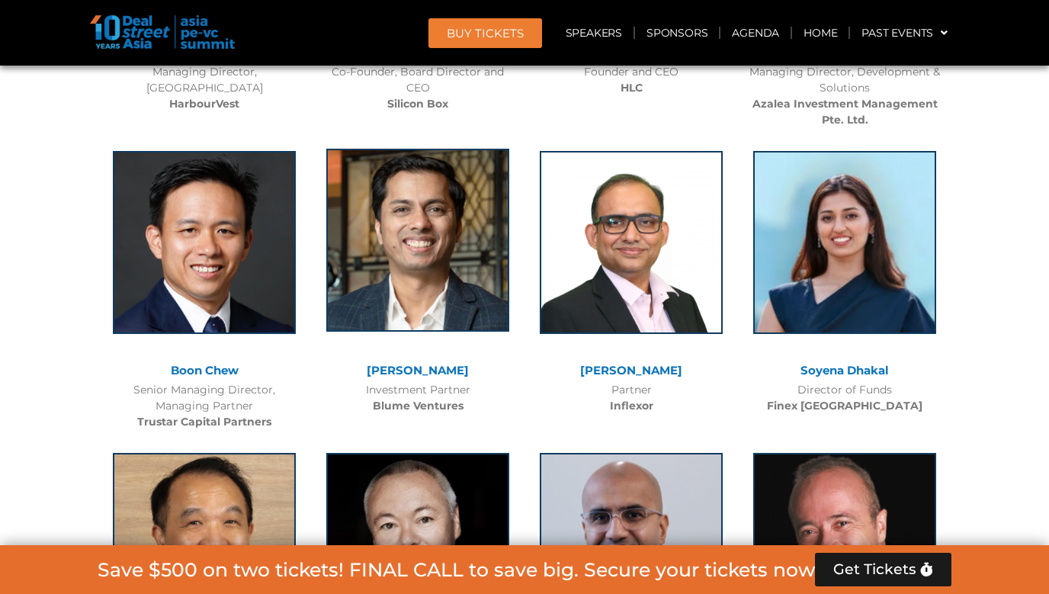
click at [440, 159] on img at bounding box center [417, 240] width 183 height 183
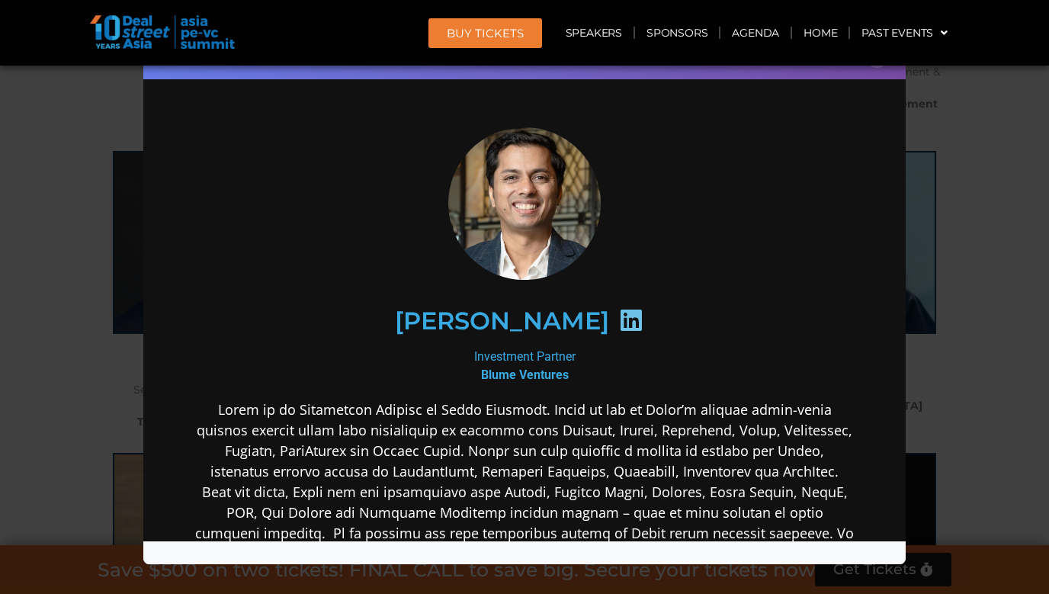
scroll to position [0, 0]
click at [307, 393] on div "[PERSON_NAME] Investment Partner [PERSON_NAME] Ventures" at bounding box center [524, 527] width 659 height 801
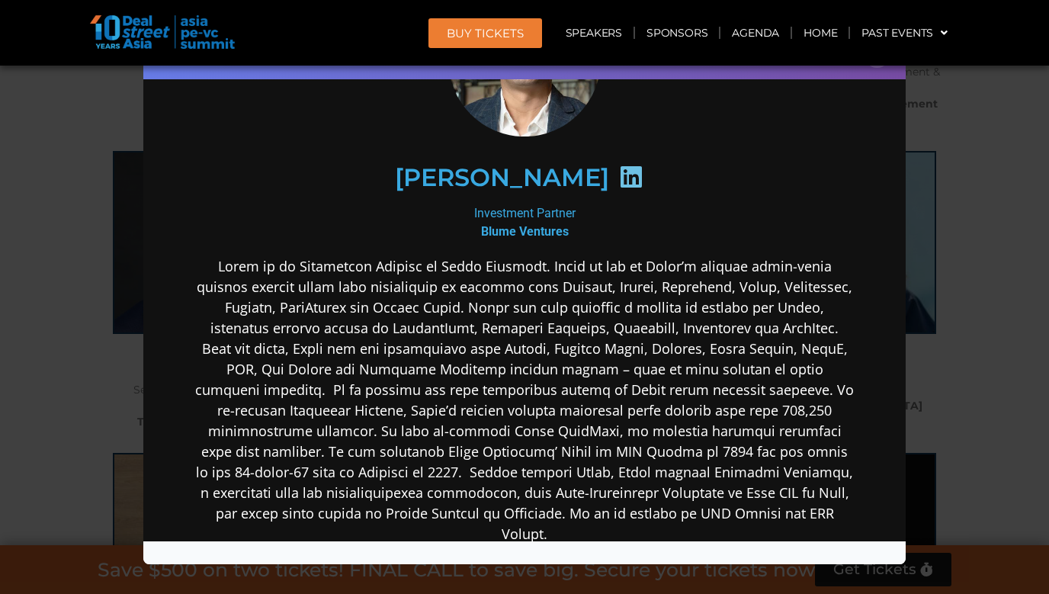
scroll to position [152, 0]
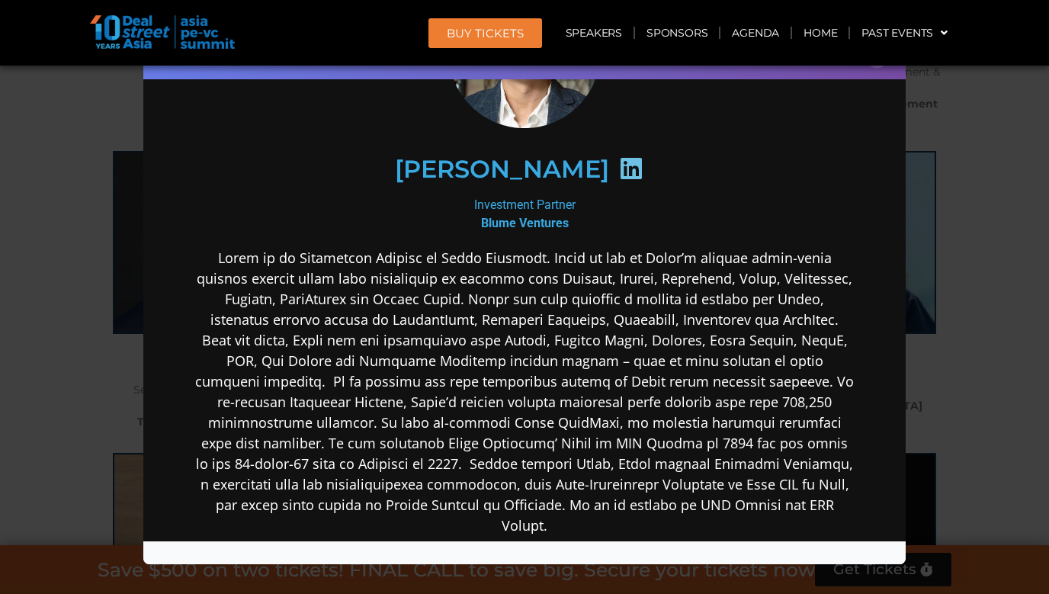
click at [356, 172] on div "[PERSON_NAME]" at bounding box center [524, 169] width 593 height 79
click at [1039, 185] on div "Speaker Profile ×" at bounding box center [524, 297] width 1049 height 594
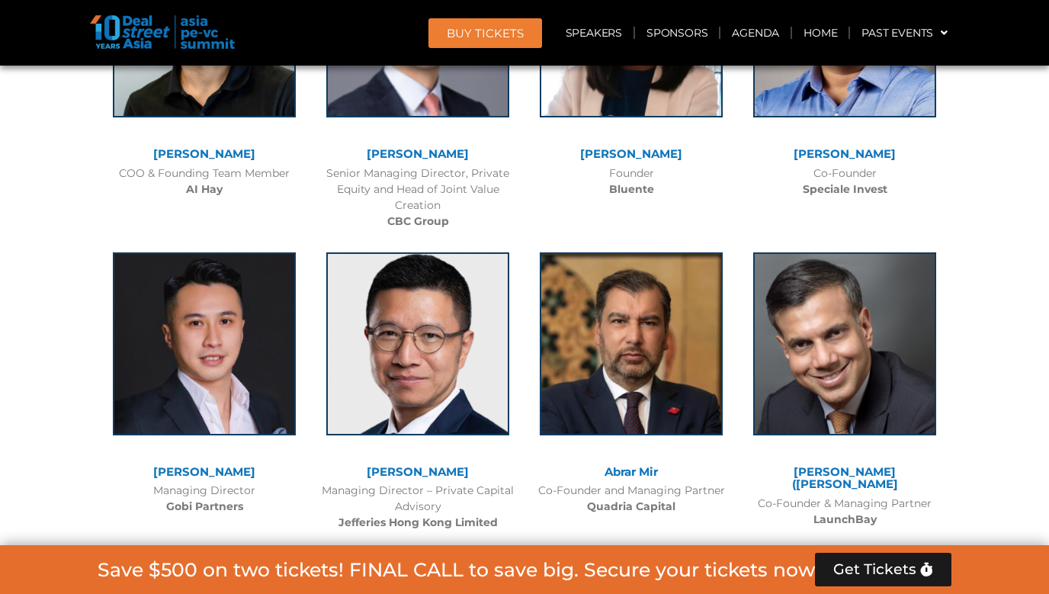
scroll to position [9536, 0]
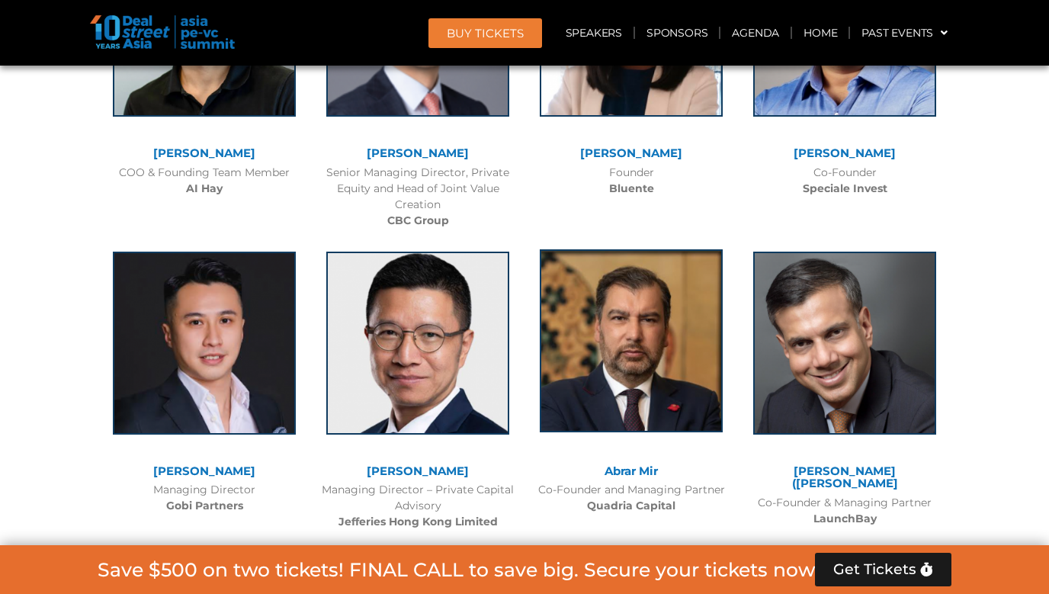
click at [660, 249] on img at bounding box center [631, 340] width 183 height 183
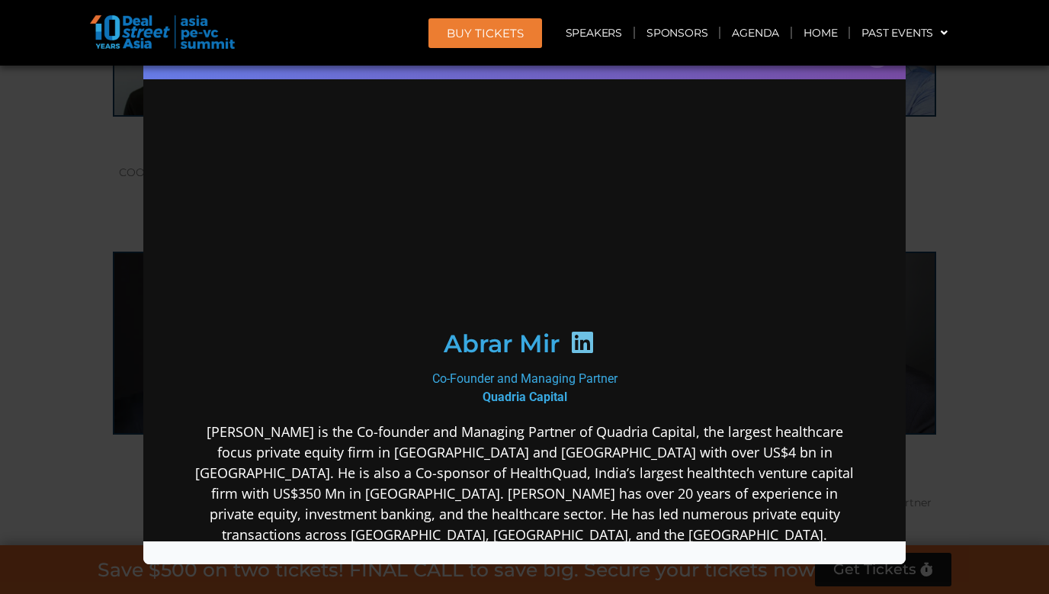
scroll to position [0, 0]
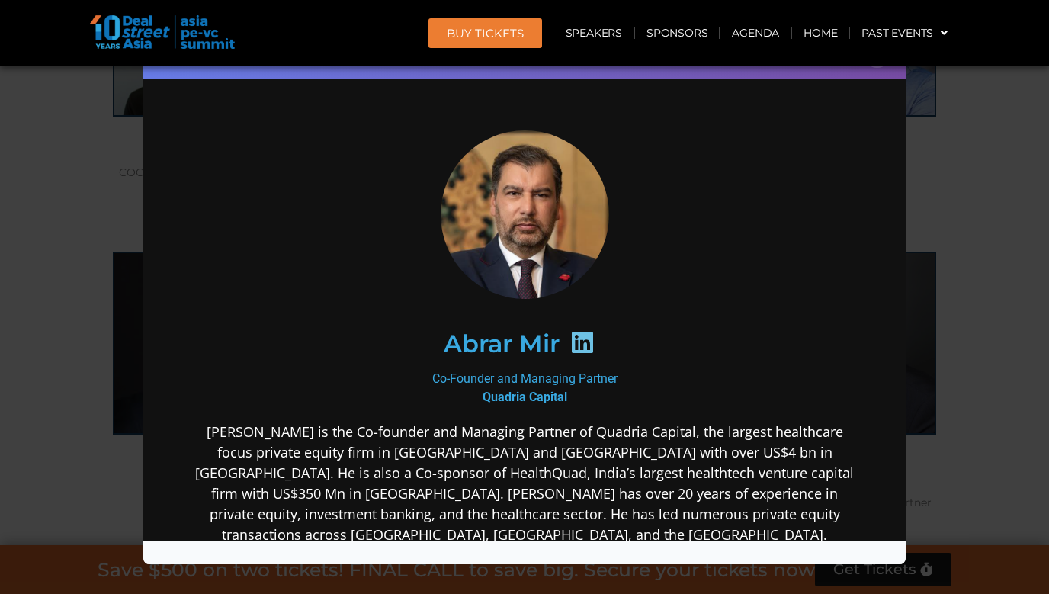
click at [687, 329] on div "Abrar Mir" at bounding box center [524, 342] width 593 height 79
click at [955, 339] on div "Speaker Profile ×" at bounding box center [524, 297] width 1049 height 594
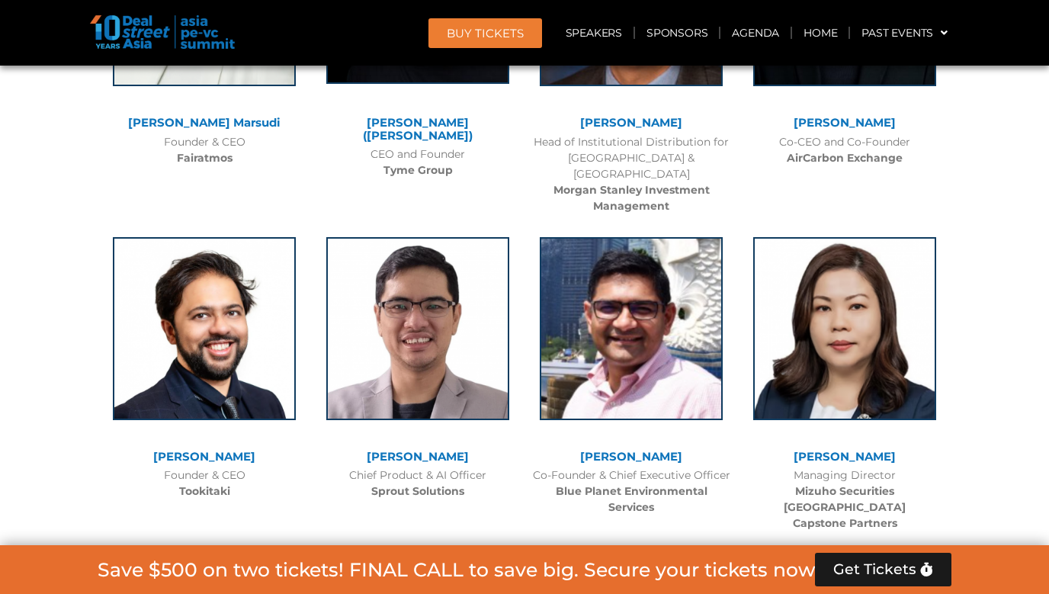
scroll to position [10198, 0]
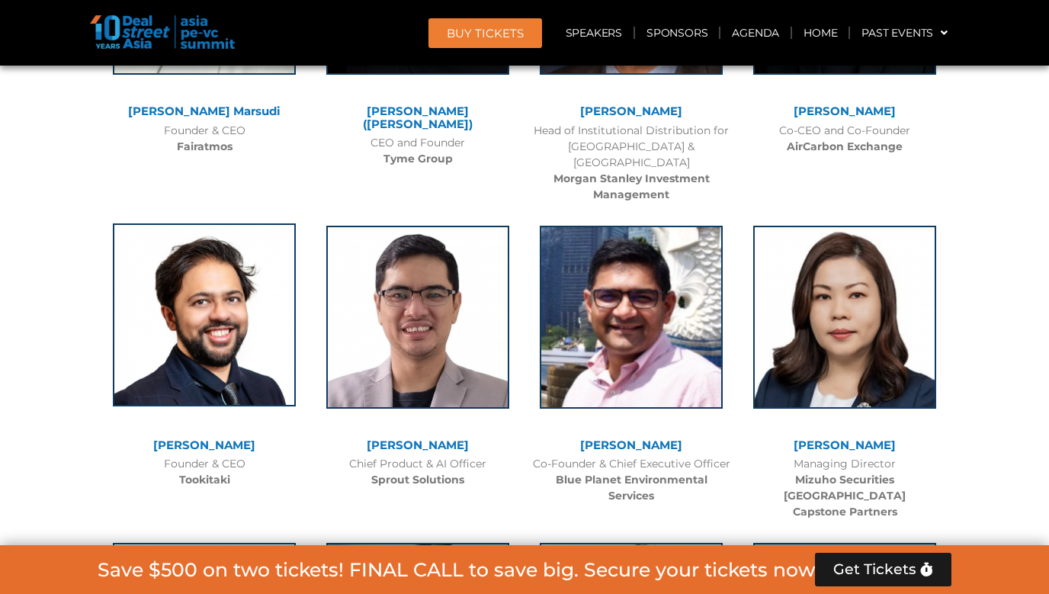
click at [230, 223] on img at bounding box center [204, 314] width 183 height 183
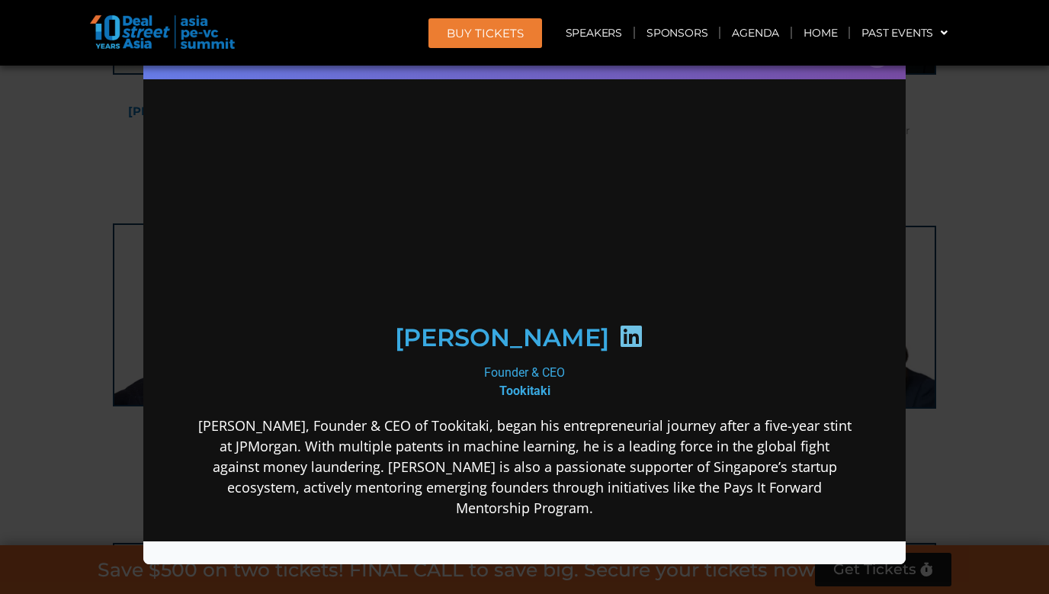
scroll to position [0, 0]
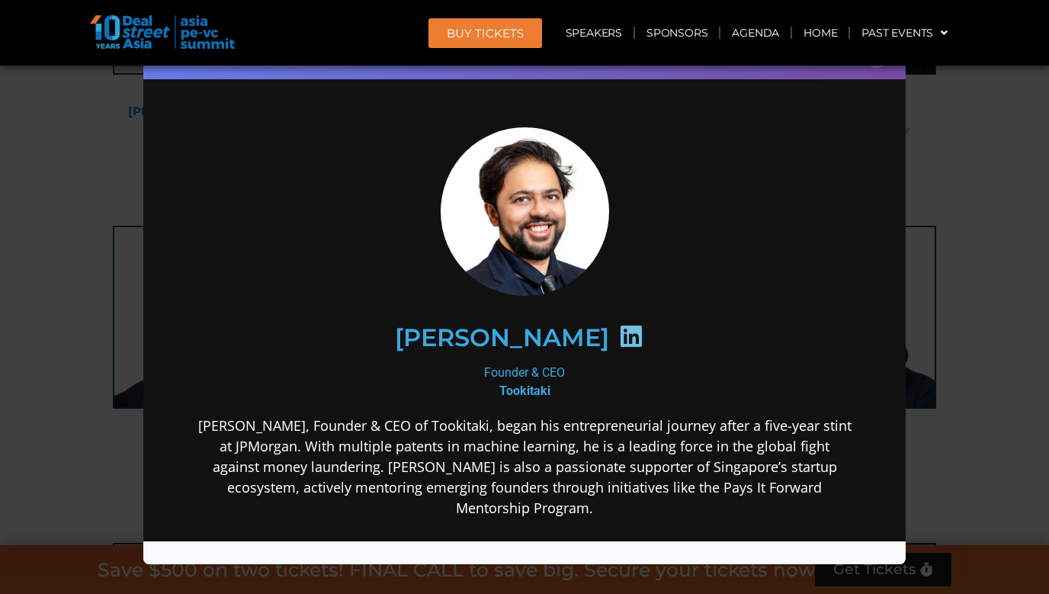
click at [318, 429] on p "[PERSON_NAME], Founder & CEO of Tookitaki, began his entrepreneurial journey af…" at bounding box center [524, 507] width 659 height 185
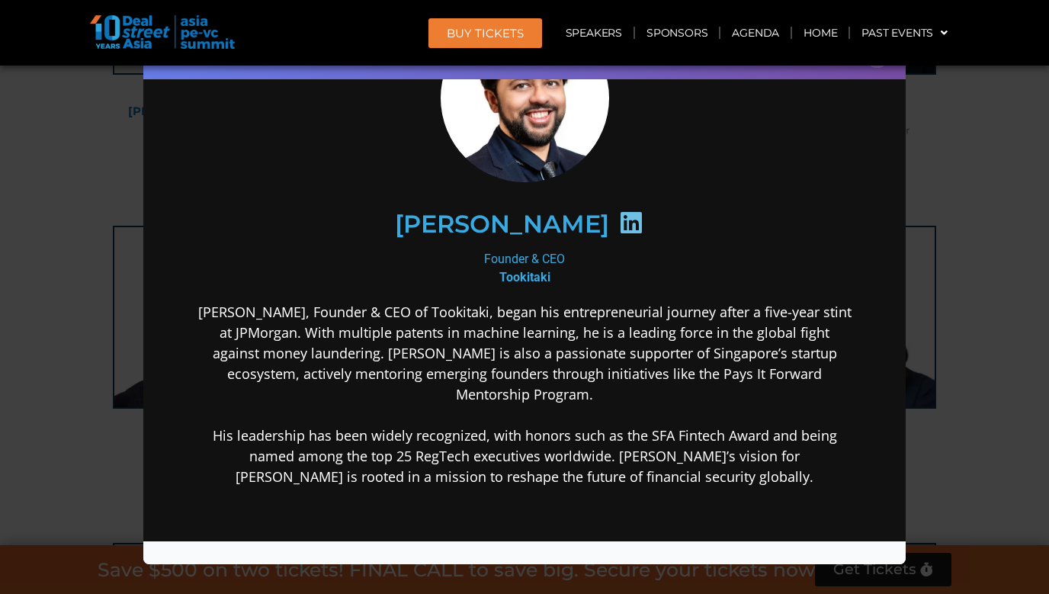
scroll to position [119, 0]
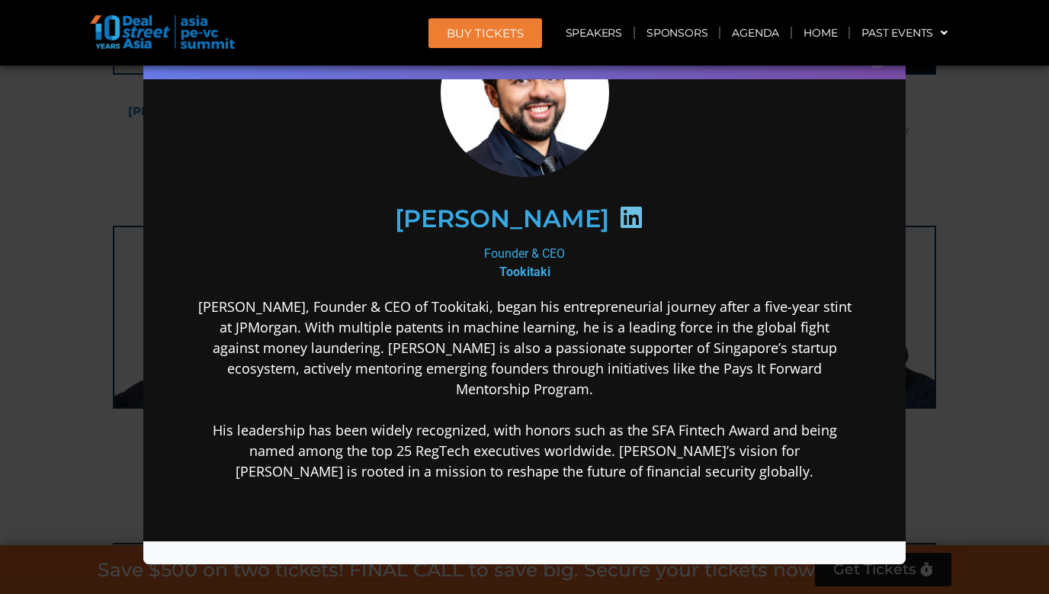
click at [968, 316] on div "Speaker Profile ×" at bounding box center [524, 297] width 1049 height 594
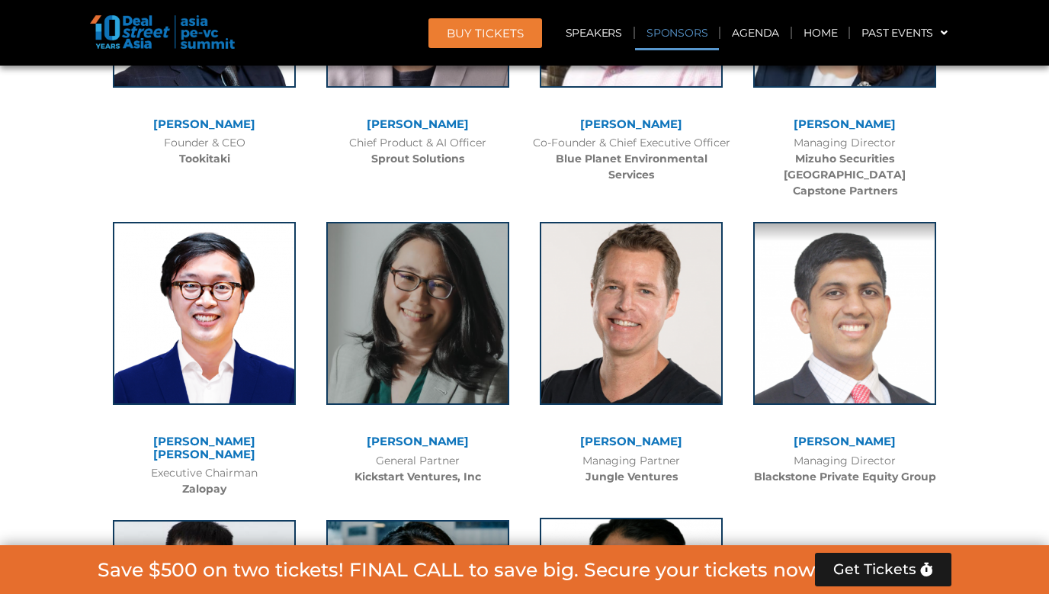
scroll to position [10512, 0]
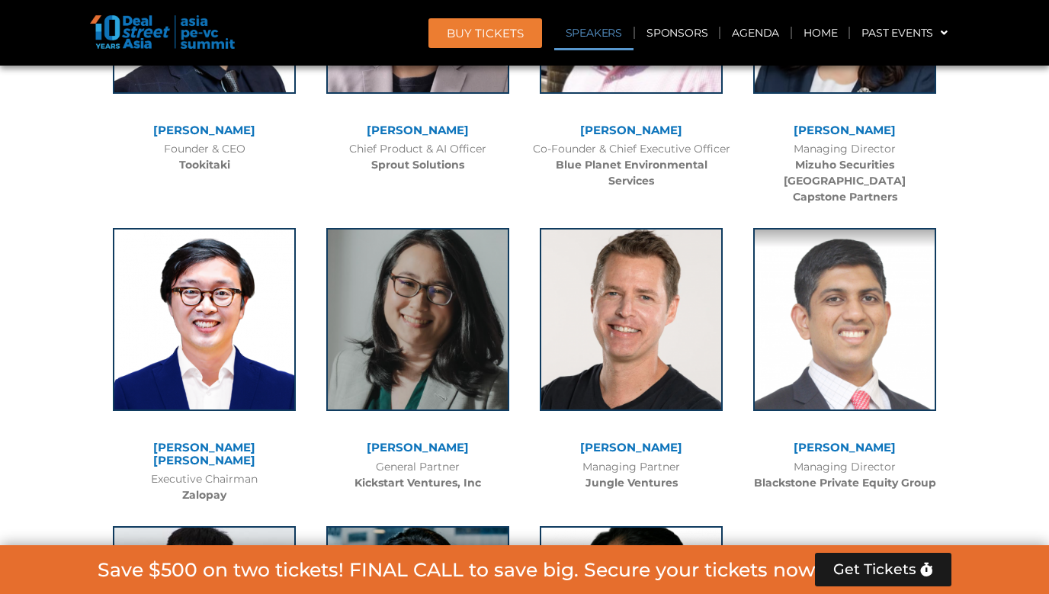
click at [602, 40] on link "Speakers" at bounding box center [593, 32] width 79 height 35
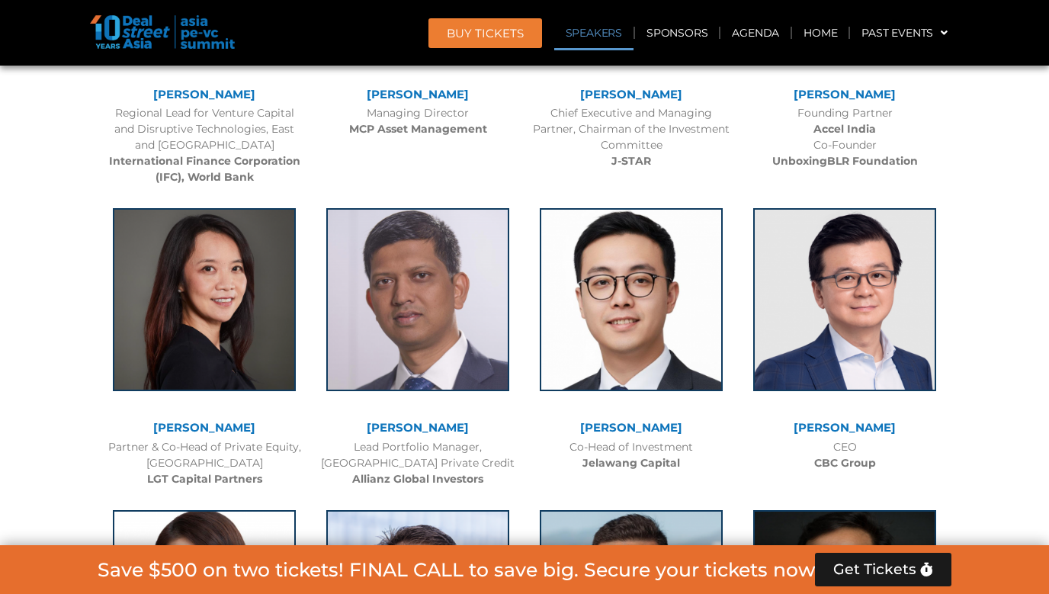
scroll to position [1737, 0]
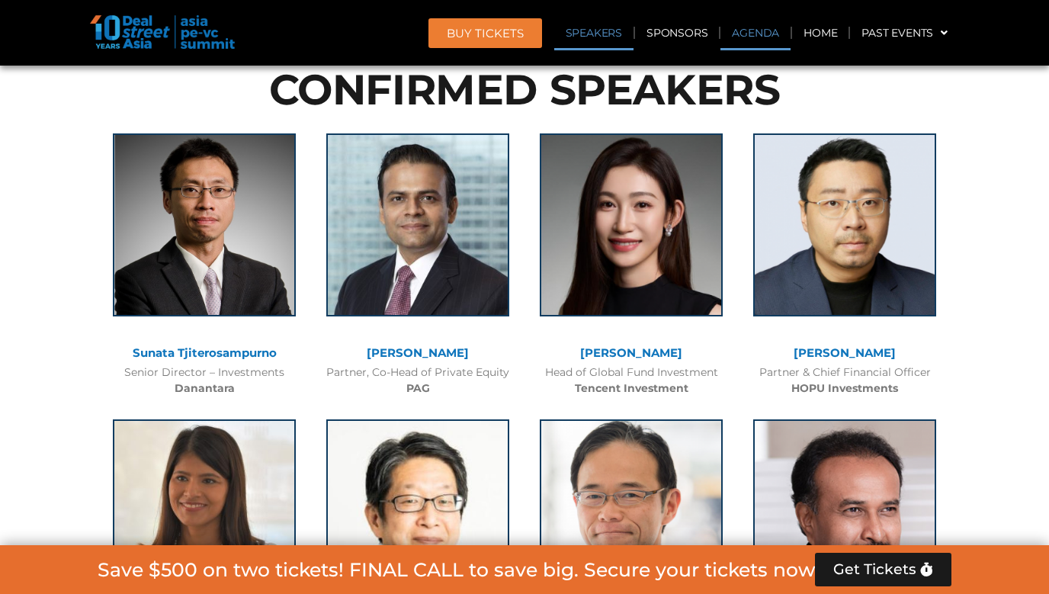
click at [746, 30] on link "Agenda" at bounding box center [756, 32] width 70 height 35
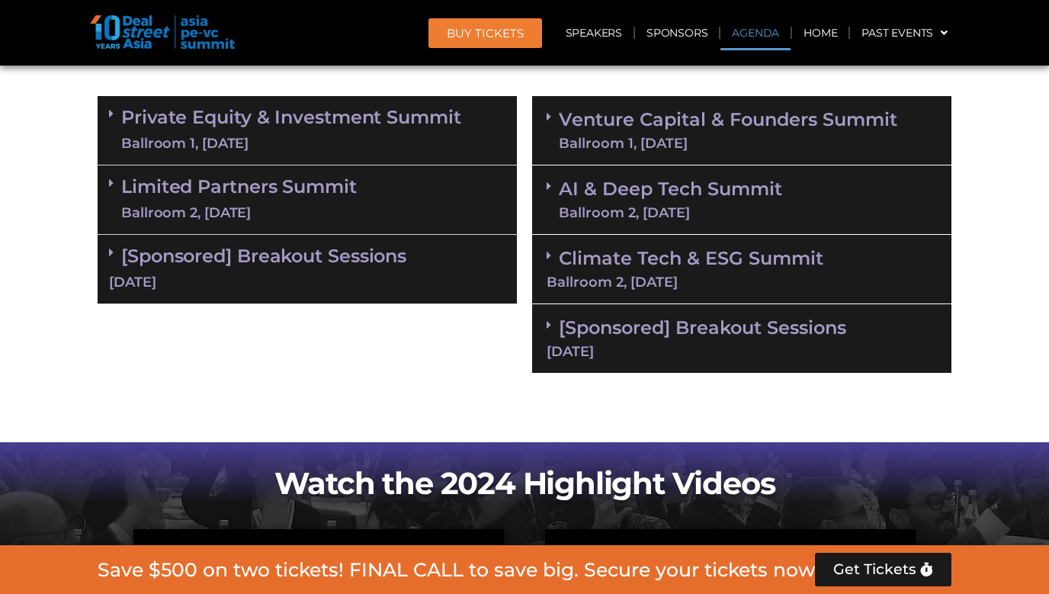
scroll to position [877, 0]
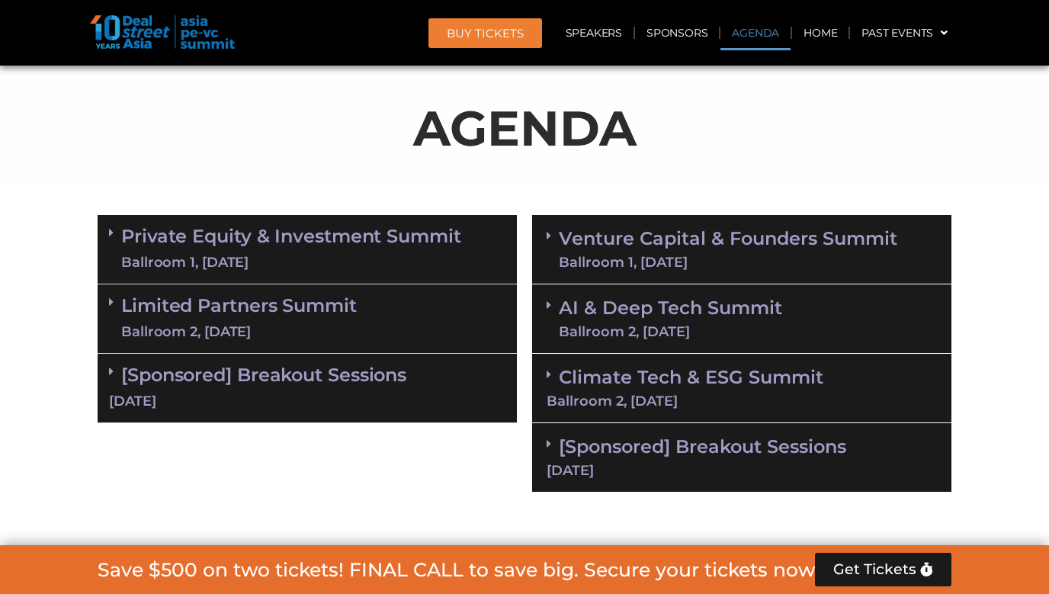
click at [114, 228] on span at bounding box center [115, 232] width 12 height 13
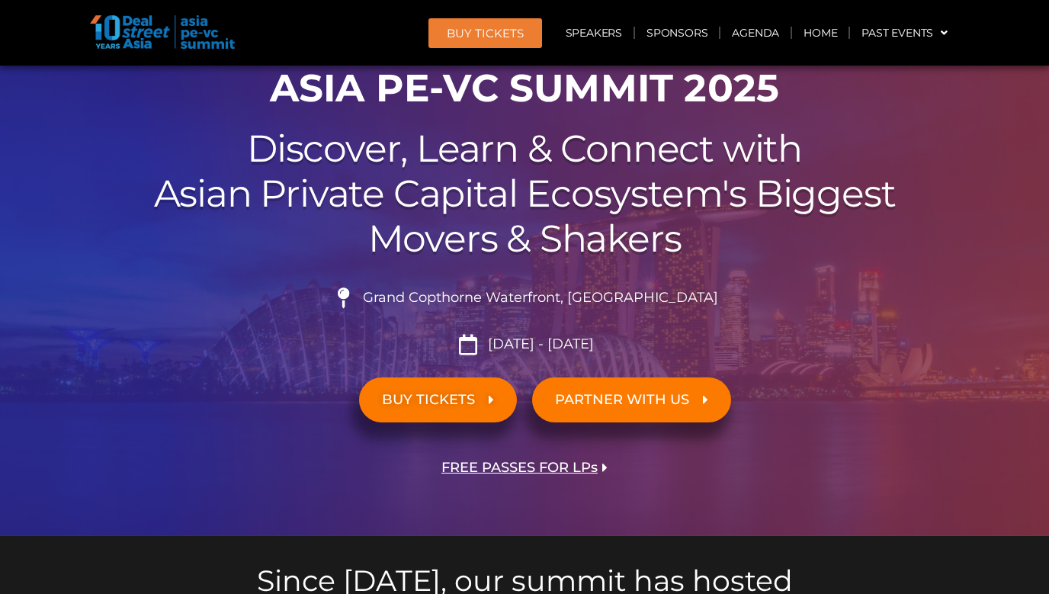
scroll to position [166, 0]
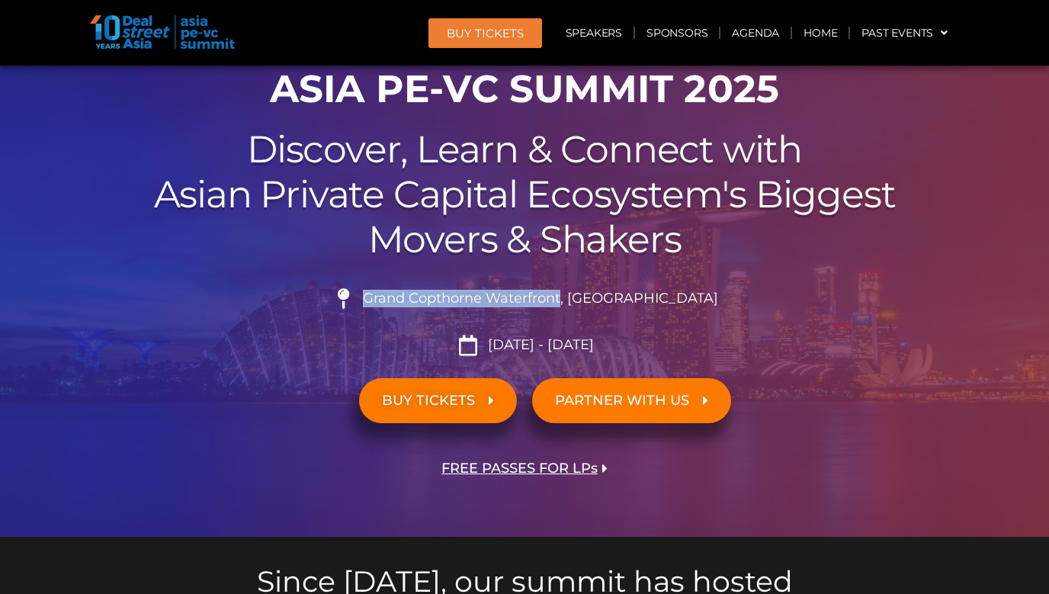
drag, startPoint x: 404, startPoint y: 295, endPoint x: 602, endPoint y: 295, distance: 197.5
click at [602, 295] on span "Grand Copthorne Waterfront, [GEOGRAPHIC_DATA]​" at bounding box center [538, 299] width 359 height 17
copy span "Grand Copthorne Waterfront"
click at [821, 266] on div "01 Days 09 Hours 25 Minutes 47 Seconds ASIA PE-VC Summit 2025 Discover, Learn &…" at bounding box center [524, 264] width 869 height 546
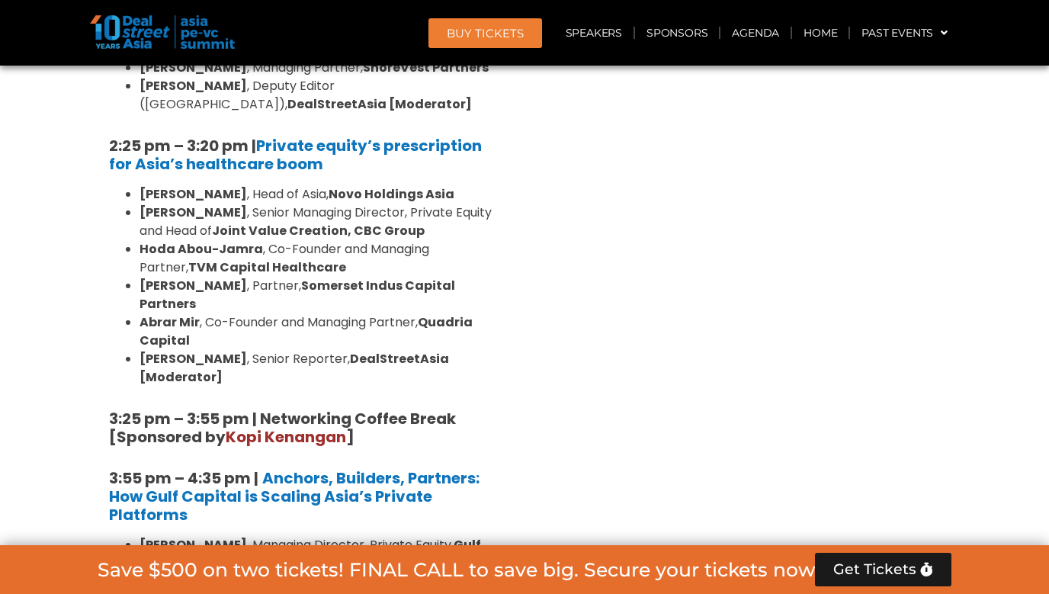
scroll to position [2374, 0]
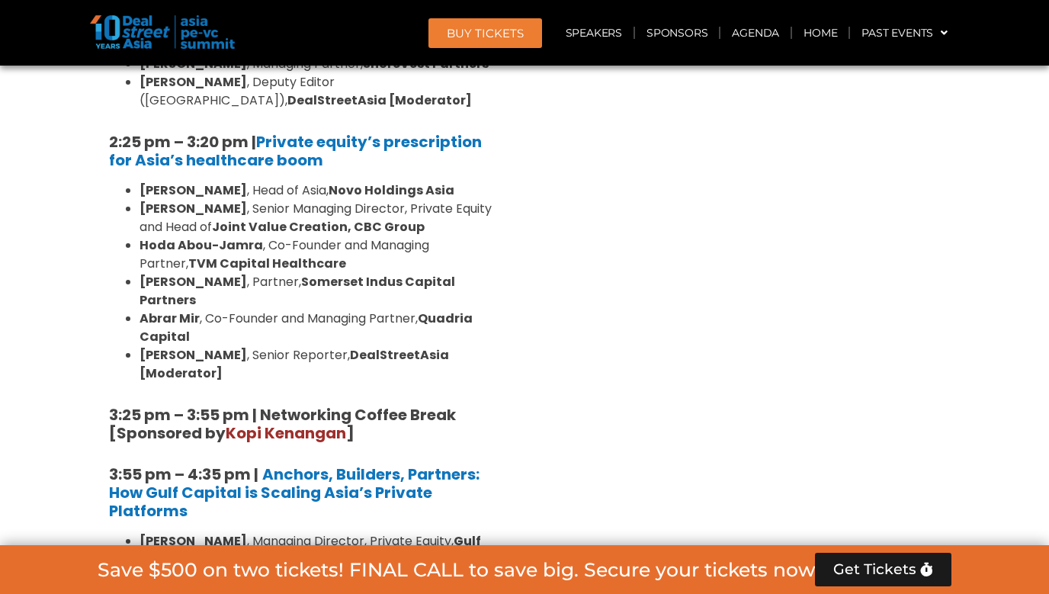
drag, startPoint x: 464, startPoint y: 342, endPoint x: 472, endPoint y: 351, distance: 11.9
click at [472, 532] on li "[PERSON_NAME] , Managing Director, Private Equity, Gulf Capital" at bounding box center [323, 550] width 366 height 37
copy li "Gulf Capital"
click at [576, 361] on div "Venture Capital & Founders​ Summit Ballroom 1, [DATE] 8:00 am – 9:00 am | Regis…" at bounding box center [742, 26] width 435 height 2630
click at [271, 569] on li "[PERSON_NAME] , Managing Partner, ewpartners" at bounding box center [323, 578] width 366 height 18
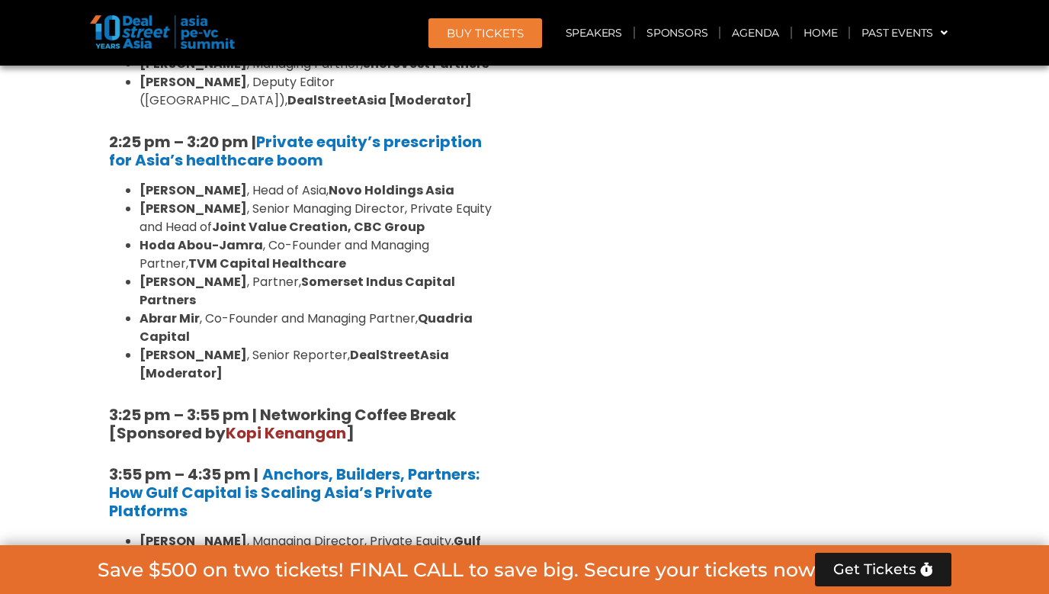
click at [271, 569] on li "[PERSON_NAME] , Managing Partner, ewpartners" at bounding box center [323, 578] width 366 height 18
click at [269, 587] on li "[PERSON_NAME] , Partner, Head of Operations & [GEOGRAPHIC_DATA], Templewater" at bounding box center [323, 605] width 366 height 37
click at [270, 587] on li "[PERSON_NAME] , Partner, Head of Operations & [GEOGRAPHIC_DATA], Templewater" at bounding box center [323, 605] width 366 height 37
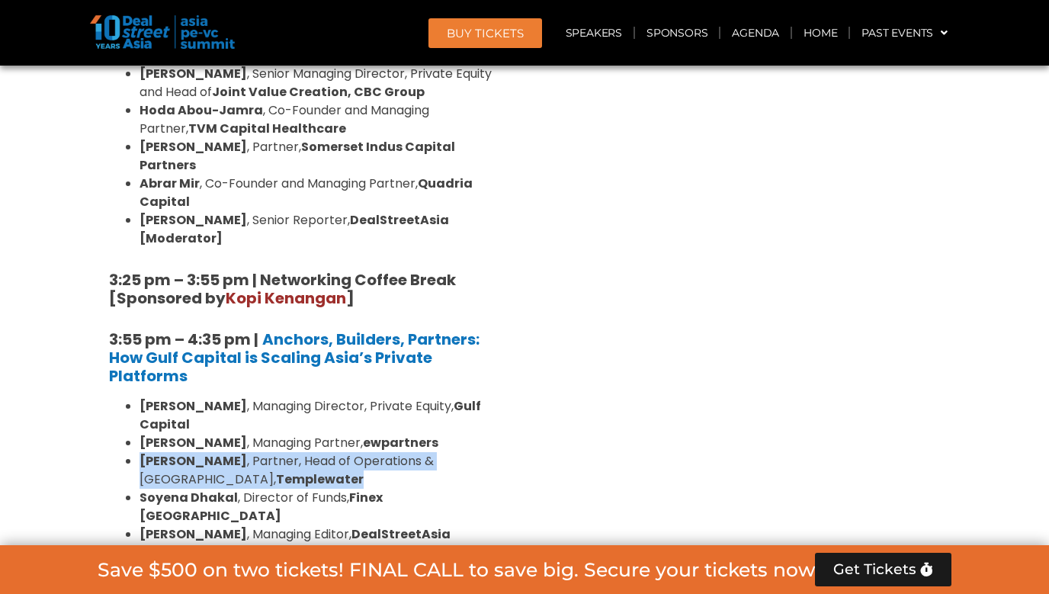
scroll to position [2526, 0]
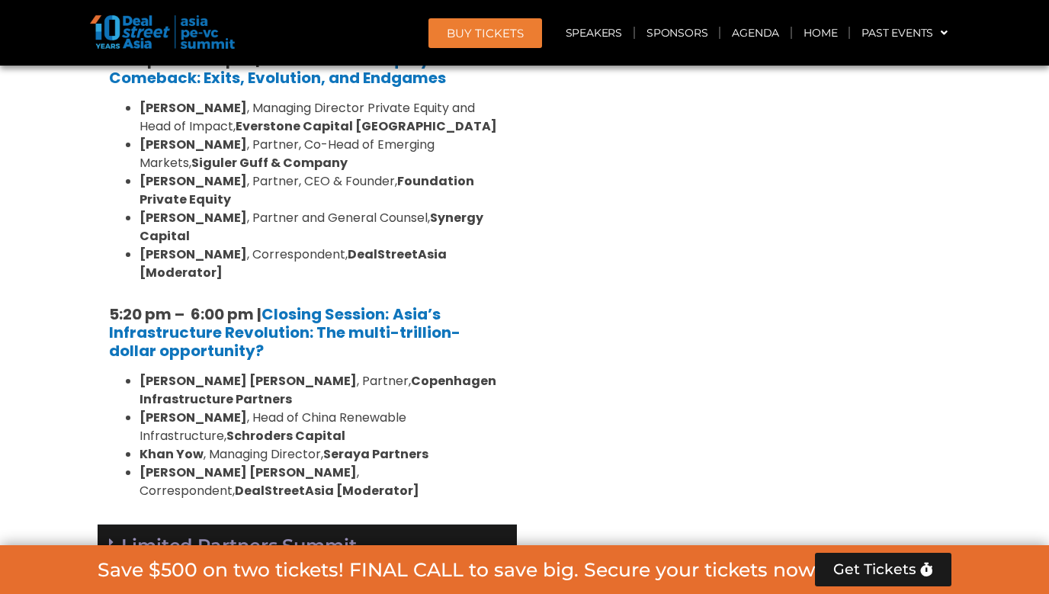
scroll to position [3069, 0]
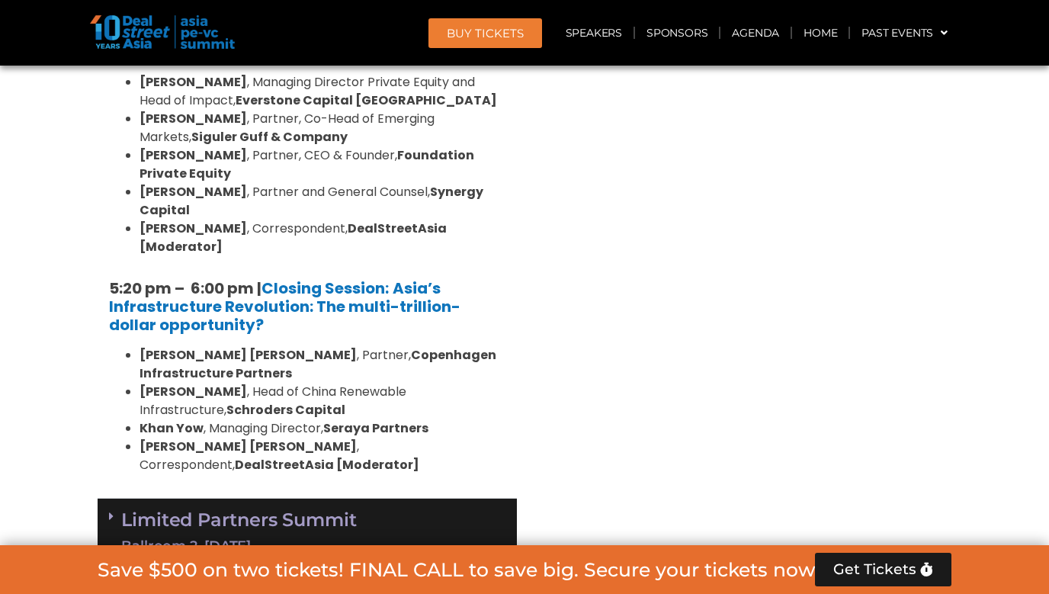
click at [111, 510] on icon at bounding box center [111, 516] width 5 height 12
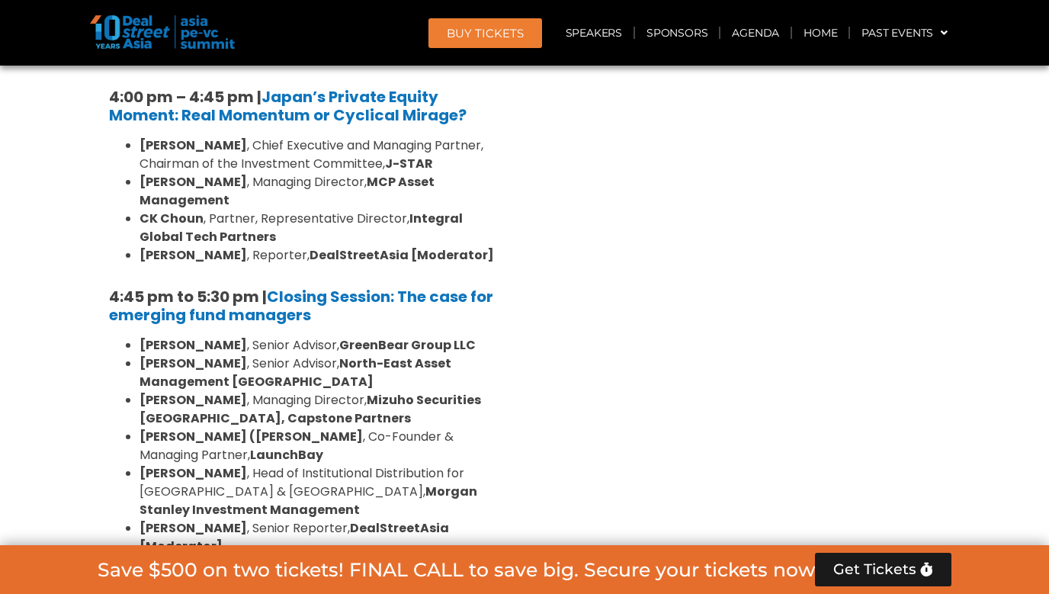
scroll to position [4744, 0]
click at [131, 576] on strong "6:00 pm – 8:00 pm | Networking and Cocktails" at bounding box center [288, 586] width 358 height 21
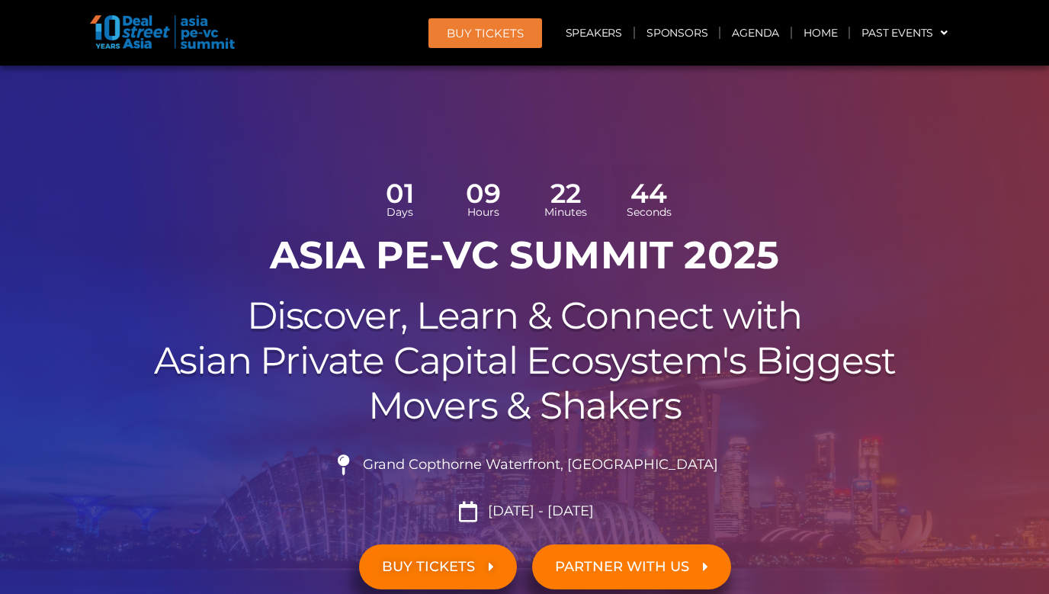
scroll to position [0, 0]
click at [658, 37] on link "Sponsors" at bounding box center [677, 32] width 84 height 35
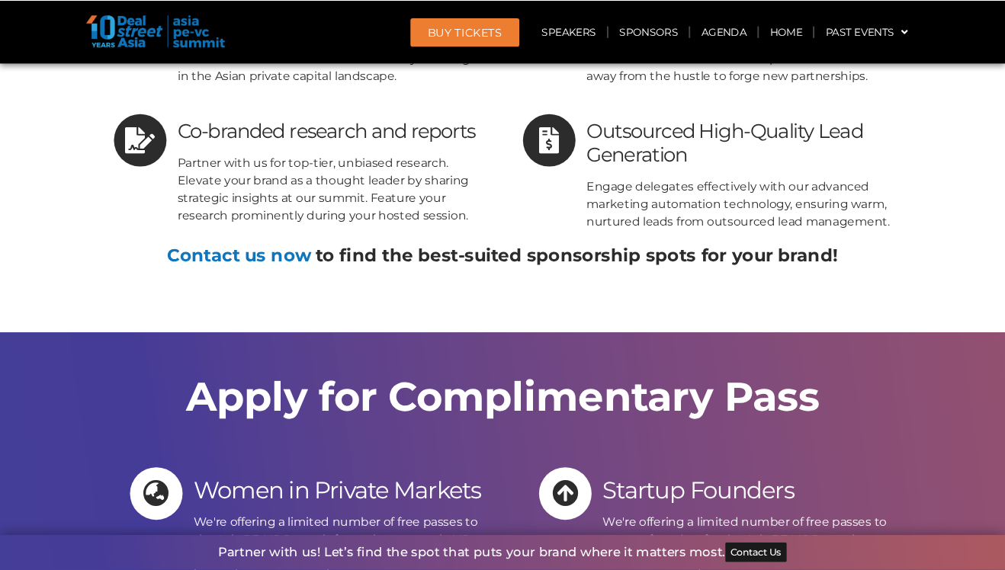
scroll to position [20801, 0]
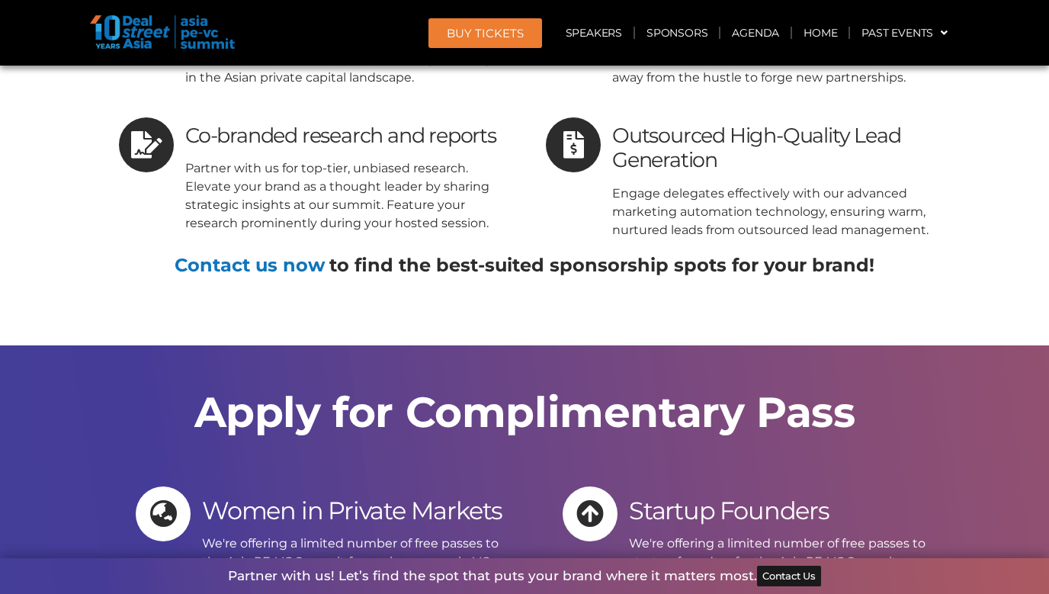
drag, startPoint x: 788, startPoint y: 268, endPoint x: 790, endPoint y: 80, distance: 188.3
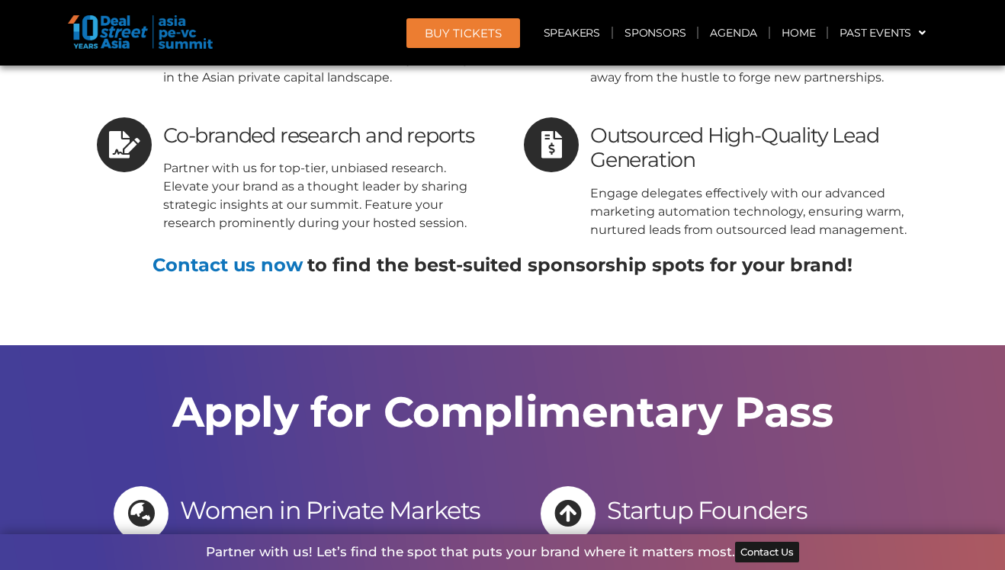
drag, startPoint x: 689, startPoint y: 267, endPoint x: 659, endPoint y: 141, distance: 129.3
